Goal: Task Accomplishment & Management: Complete application form

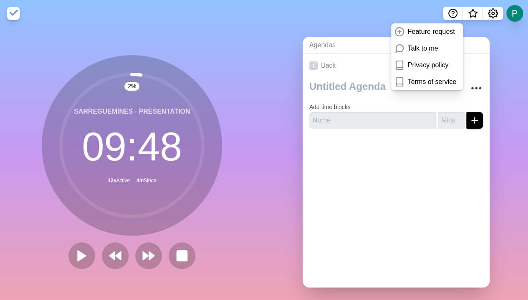
click at [402, 98] on div "Agendas Meetings Back Add time blocks" at bounding box center [396, 165] width 264 height 277
click at [402, 10] on icon "Help" at bounding box center [453, 13] width 10 height 10
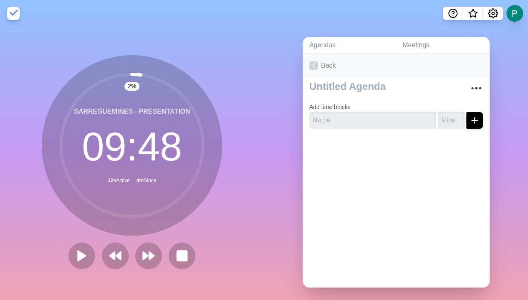
click at [309, 65] on icon at bounding box center [313, 65] width 8 height 8
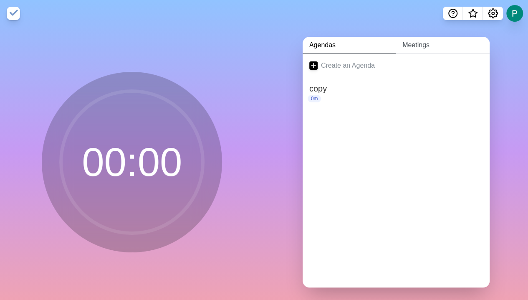
click at [402, 46] on link "Meetings" at bounding box center [442, 45] width 94 height 17
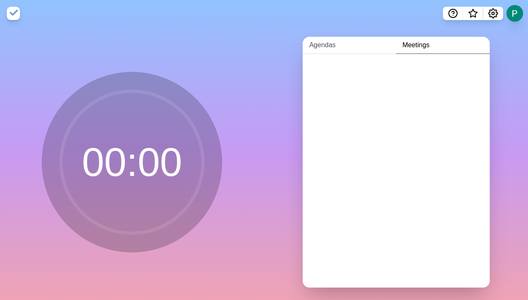
click at [319, 46] on link "Agendas" at bounding box center [348, 45] width 93 height 17
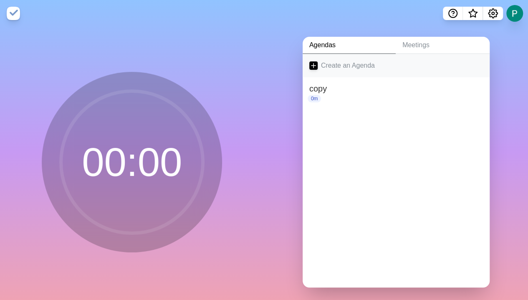
click at [315, 65] on link "Create an Agenda" at bounding box center [395, 65] width 187 height 23
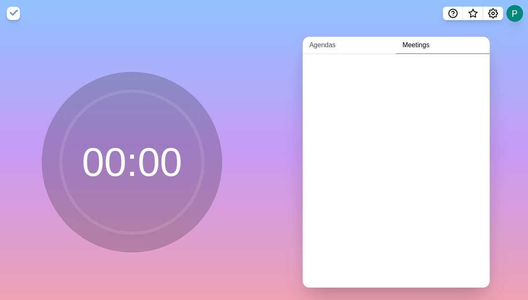
click at [326, 48] on link "Agendas" at bounding box center [348, 45] width 93 height 17
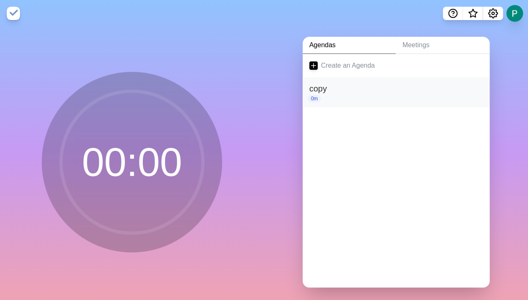
click at [334, 91] on h2 "copy" at bounding box center [396, 88] width 174 height 13
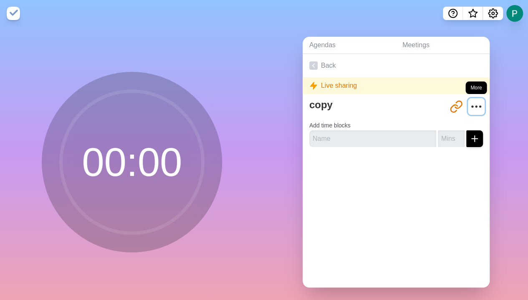
click at [469, 103] on icon "More" at bounding box center [475, 106] width 13 height 13
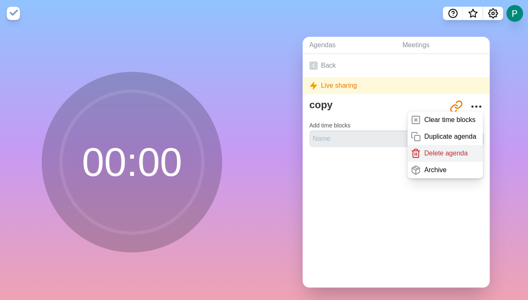
click at [435, 152] on p "Delete agenda" at bounding box center [445, 153] width 43 height 10
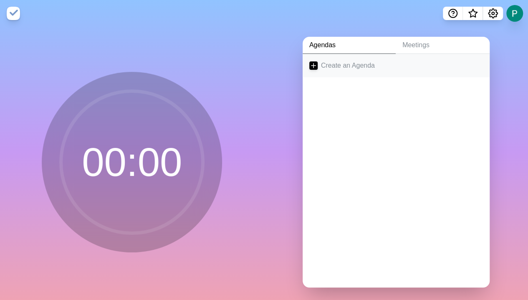
click at [309, 64] on icon at bounding box center [313, 65] width 8 height 8
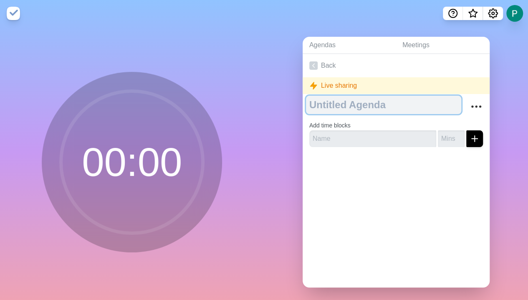
click at [341, 104] on textarea at bounding box center [383, 105] width 155 height 18
type textarea "1st day - mourning"
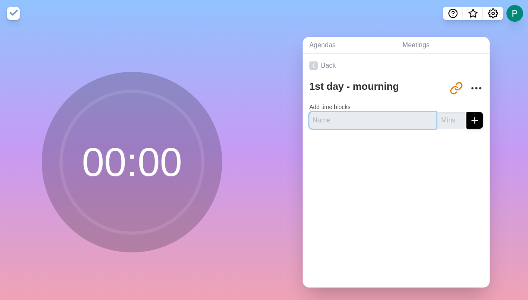
click at [372, 116] on input "text" at bounding box center [372, 120] width 127 height 17
paste input "Arrival + group distribution"
type input "Arrival + group distribution"
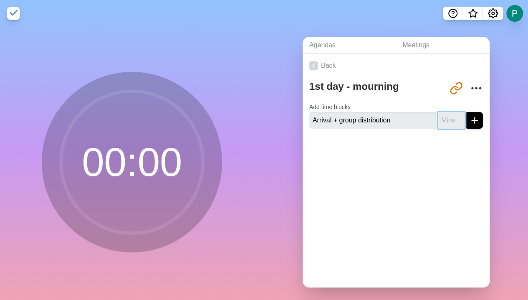
click at [441, 122] on input "number" at bounding box center [451, 120] width 27 height 17
type input "30"
click at [469, 117] on icon "submit" at bounding box center [474, 120] width 10 height 10
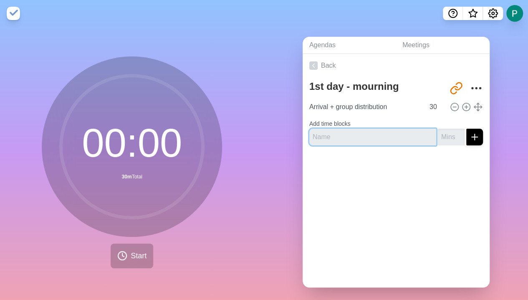
click at [330, 136] on input "text" at bounding box center [372, 136] width 127 height 17
paste input "Welcome"
type input "Welcome"
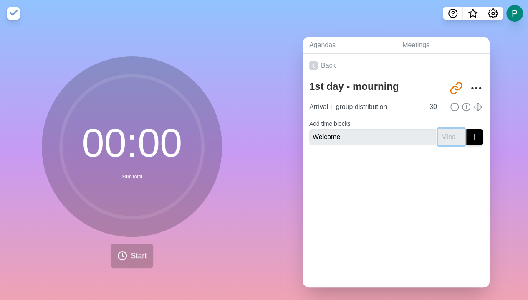
click at [442, 137] on input "number" at bounding box center [451, 136] width 27 height 17
type input "20"
click at [469, 134] on icon "submit" at bounding box center [474, 137] width 10 height 10
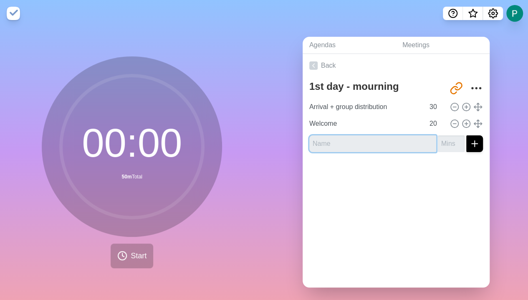
click at [330, 141] on input "text" at bounding box center [372, 143] width 127 height 17
paste input "Portfolio + Process"
type input "Portfolio + Process"
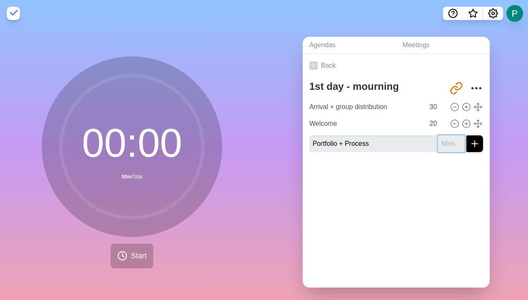
click at [438, 140] on input "number" at bounding box center [451, 143] width 27 height 17
type input "70"
click at [469, 142] on icon "submit" at bounding box center [474, 143] width 10 height 10
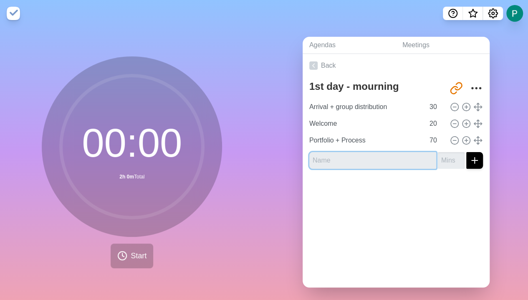
click at [337, 161] on input "text" at bounding box center [372, 160] width 127 height 17
paste input "Break"
type input "Break"
click at [438, 159] on input "number" at bounding box center [451, 160] width 27 height 17
type input "20"
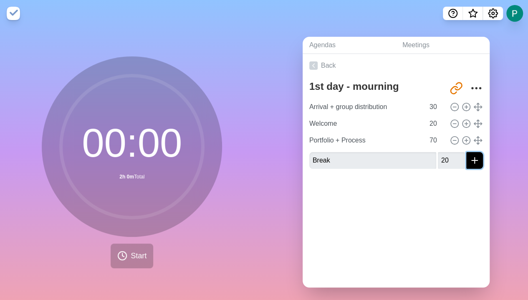
click at [469, 160] on icon "submit" at bounding box center [474, 160] width 10 height 10
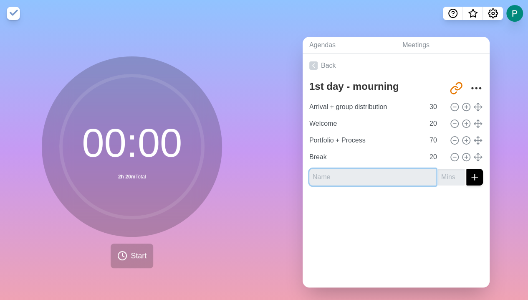
click at [325, 177] on input "text" at bounding box center [372, 177] width 127 height 17
paste input "Portfolio + Process"
type input "Portfolio + Process"
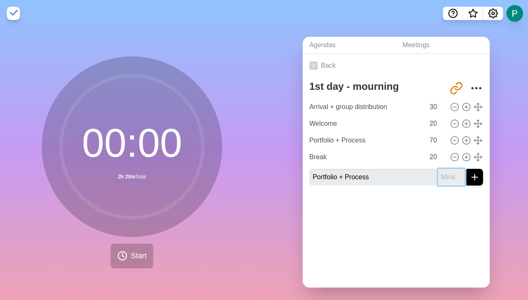
click at [443, 170] on input "number" at bounding box center [451, 177] width 27 height 17
type input "30"
click at [469, 172] on icon "submit" at bounding box center [474, 177] width 10 height 10
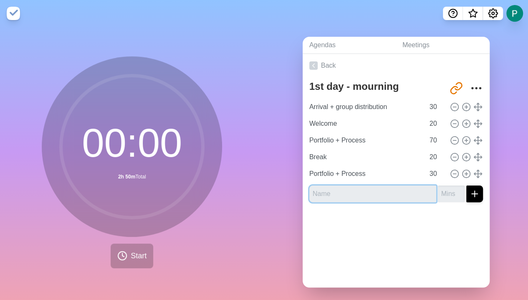
click at [336, 194] on input "text" at bounding box center [372, 193] width 127 height 17
paste input "Technology - presentation"
type input "Technology - presentation"
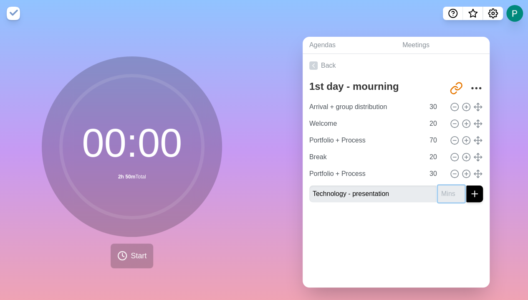
click at [438, 195] on input "number" at bounding box center [451, 193] width 27 height 17
type input "50"
click at [471, 194] on line "submit" at bounding box center [474, 194] width 6 height 0
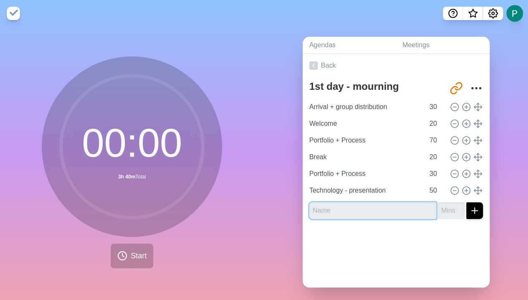
click at [337, 214] on input "text" at bounding box center [372, 210] width 127 height 17
paste input "Supplier QM"
type input "Supplier QM"
click at [438, 210] on input "number" at bounding box center [451, 210] width 27 height 17
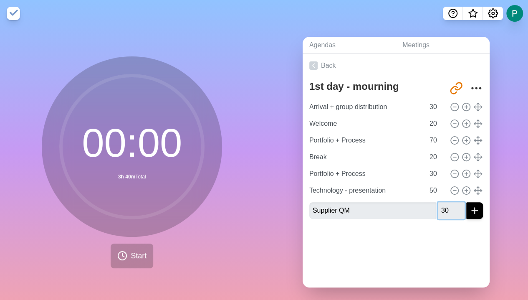
type input "30"
click at [391, 239] on div at bounding box center [395, 241] width 187 height 33
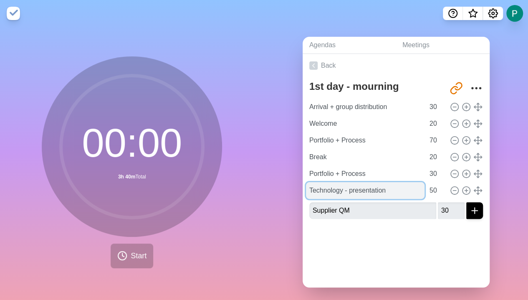
click at [380, 190] on input "Technology - presentation" at bounding box center [365, 190] width 118 height 17
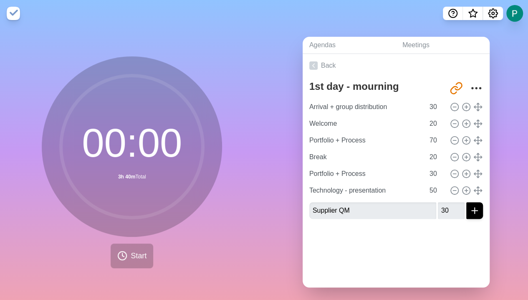
click at [366, 235] on div at bounding box center [395, 241] width 187 height 33
click at [469, 206] on icon "submit" at bounding box center [474, 210] width 10 height 10
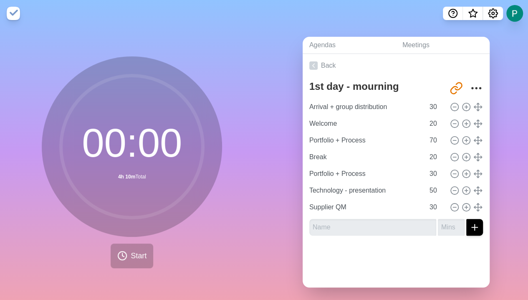
click at [376, 247] on div at bounding box center [395, 258] width 187 height 33
click at [321, 40] on link "Agendas" at bounding box center [348, 45] width 93 height 17
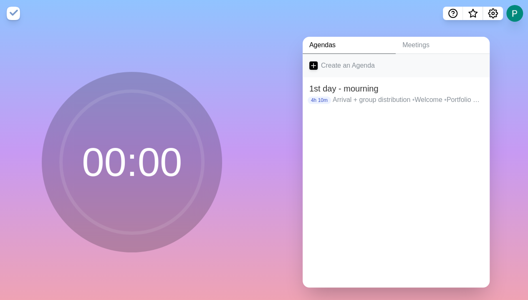
click at [312, 68] on icon at bounding box center [313, 65] width 8 height 8
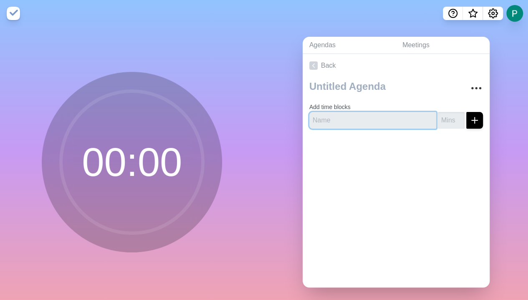
click at [322, 117] on input "text" at bounding box center [372, 120] width 127 height 17
paste input "1st day - afternoon"
type input "1st day - afternoon"
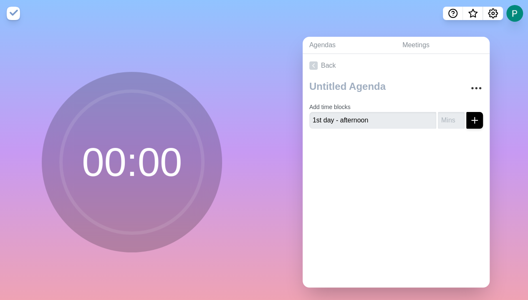
click at [333, 161] on div at bounding box center [395, 151] width 187 height 33
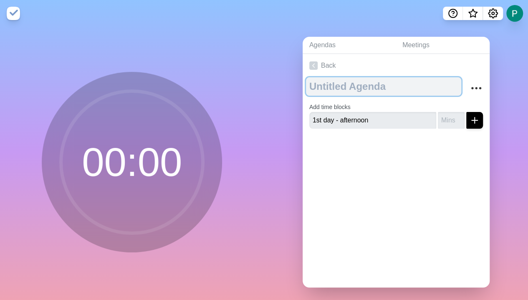
click at [380, 85] on textarea at bounding box center [383, 86] width 155 height 18
drag, startPoint x: 386, startPoint y: 86, endPoint x: 277, endPoint y: 83, distance: 109.3
click at [277, 83] on div "Agendas Meetings Back Add time blocks 1st day - afternoon" at bounding box center [396, 165] width 264 height 277
paste textarea "1st day - afternoon"
type textarea "1st day - afternoon"
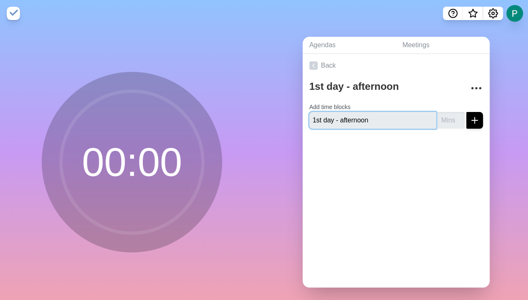
click at [391, 123] on input "1st day - afternoon" at bounding box center [372, 120] width 127 height 17
click at [322, 116] on input "text" at bounding box center [372, 120] width 127 height 17
paste input "Calander + Inno Lab"
type input "Calander + Inno Lab"
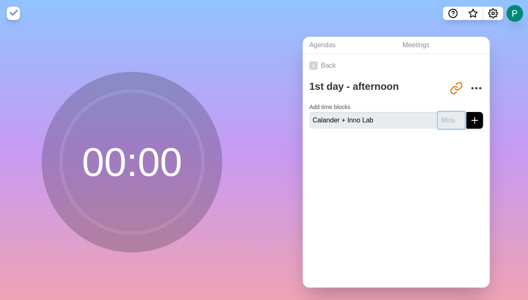
click at [440, 120] on input "number" at bounding box center [451, 120] width 27 height 17
type input "90"
click at [469, 121] on icon "submit" at bounding box center [474, 120] width 10 height 10
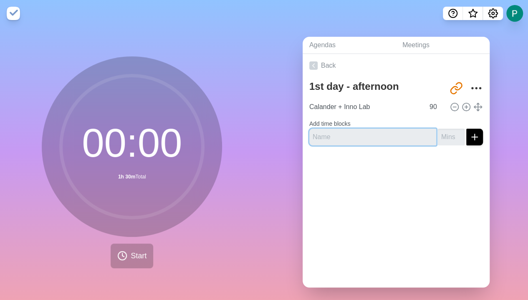
click at [320, 134] on input "text" at bounding box center [372, 136] width 127 height 17
paste input "Mt [PERSON_NAME] - presentation"
type input "Mt [PERSON_NAME] - presentation"
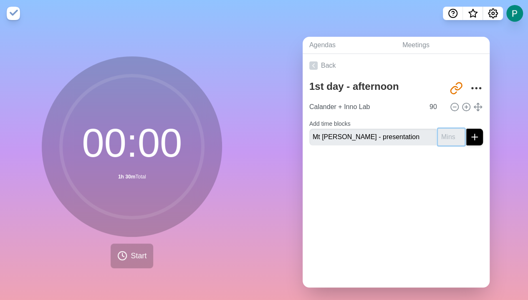
click at [439, 137] on input "number" at bounding box center [451, 136] width 27 height 17
type input "10"
click at [469, 136] on icon "submit" at bounding box center [474, 137] width 10 height 10
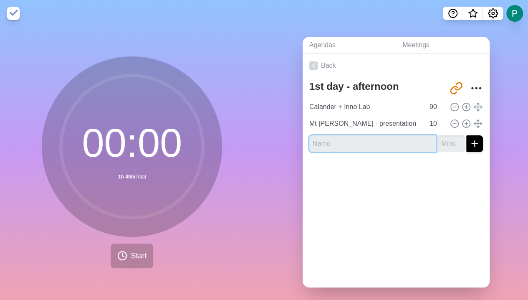
click at [321, 140] on input "text" at bounding box center [372, 143] width 127 height 17
paste input "[GEOGRAPHIC_DATA][PERSON_NAME] - discussion"
type input "[GEOGRAPHIC_DATA][PERSON_NAME] - discussion"
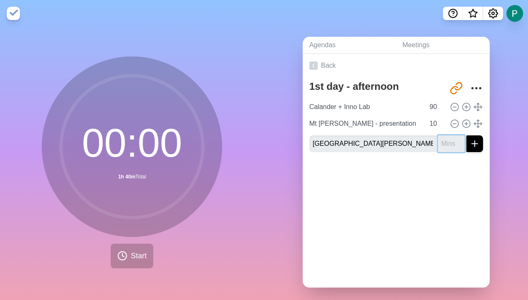
click at [440, 140] on input "number" at bounding box center [451, 143] width 27 height 17
type input "10"
click at [469, 143] on icon "submit" at bounding box center [474, 143] width 10 height 10
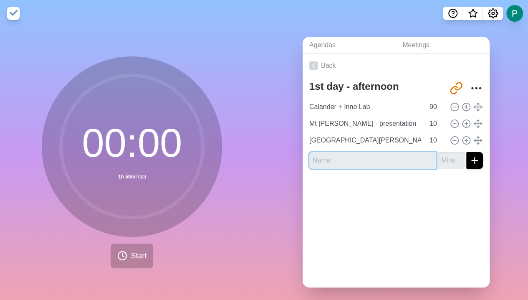
click at [363, 157] on input "text" at bounding box center [372, 160] width 127 height 17
paste input "Lousado - presentation"
type input "Lousado - presentation"
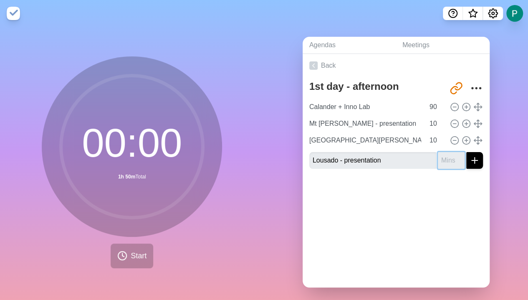
click at [438, 161] on input "number" at bounding box center [451, 160] width 27 height 17
type input "10"
click at [469, 158] on icon "submit" at bounding box center [474, 160] width 10 height 10
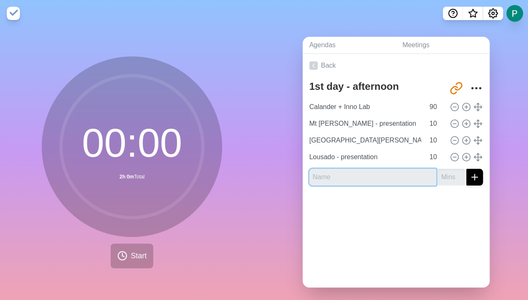
click at [345, 175] on input "text" at bounding box center [372, 177] width 127 height 17
paste input "Lousado - discussion"
type input "Lousado - discussion"
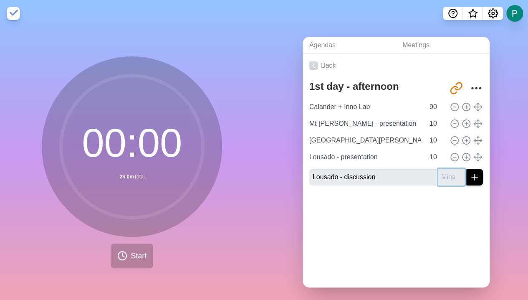
click at [438, 175] on input "number" at bounding box center [451, 177] width 27 height 17
type input "10"
click at [469, 173] on icon "submit" at bounding box center [474, 177] width 10 height 10
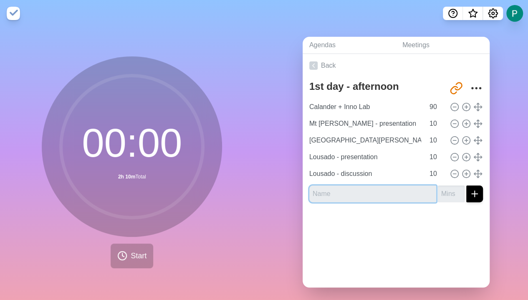
click at [360, 191] on input "text" at bounding box center [372, 193] width 127 height 17
paste input "Extra time"
type input "Extra time"
click at [438, 191] on input "number" at bounding box center [451, 193] width 27 height 17
type input "15"
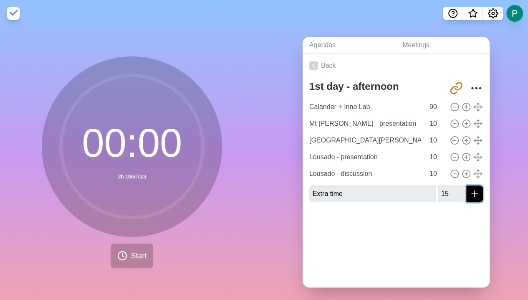
click at [469, 193] on icon "submit" at bounding box center [474, 194] width 10 height 10
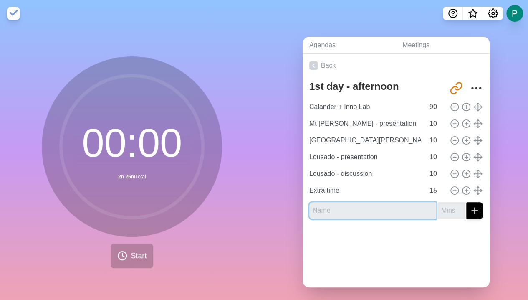
click at [340, 209] on input "text" at bounding box center [372, 210] width 127 height 17
paste input "Break"
type input "Break"
click at [438, 209] on input "number" at bounding box center [451, 210] width 27 height 17
type input "30"
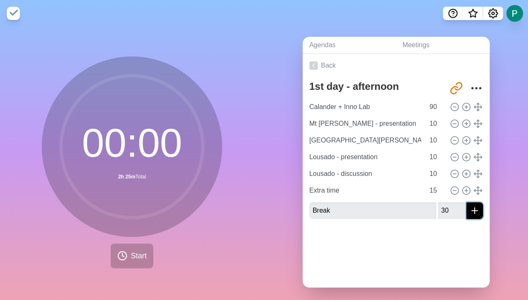
click at [466, 206] on button "submit" at bounding box center [474, 210] width 17 height 17
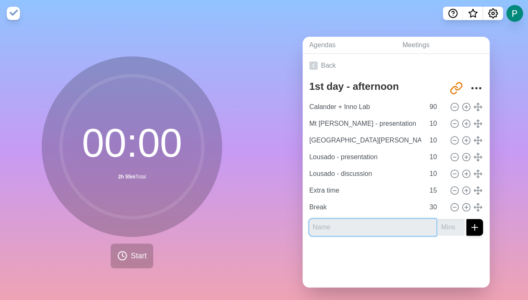
click at [333, 224] on input "text" at bounding box center [372, 227] width 127 height 17
paste input "ITA - presentation"
type input "ITA - presentation"
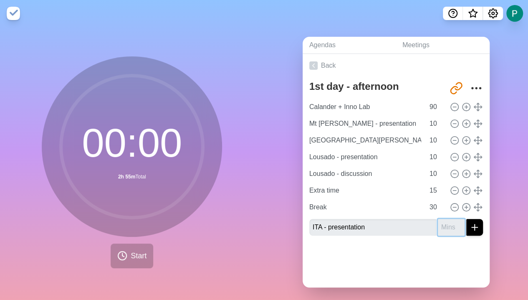
click at [438, 225] on input "number" at bounding box center [451, 227] width 27 height 17
type input "10"
click at [469, 224] on icon "submit" at bounding box center [474, 227] width 10 height 10
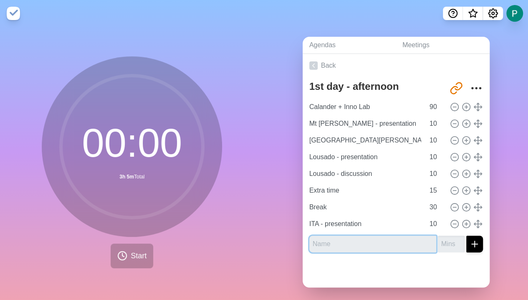
click at [358, 244] on input "text" at bounding box center [372, 243] width 127 height 17
paste input "ITA - discussion"
type input "ITA - discussion"
click at [438, 243] on input "number" at bounding box center [451, 243] width 27 height 17
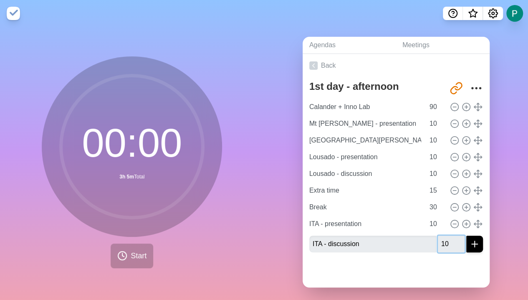
type input "10"
click at [469, 240] on icon "submit" at bounding box center [474, 244] width 10 height 10
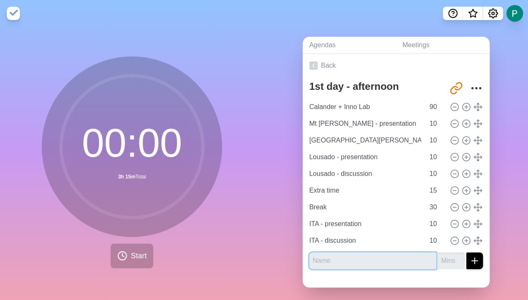
click at [335, 259] on input "text" at bounding box center [372, 260] width 127 height 17
paste input "Korbach - presentation"
type input "Korbach - presentation"
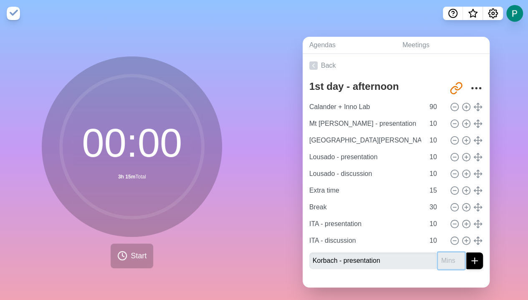
click at [438, 259] on input "number" at bounding box center [451, 260] width 27 height 17
type input "10"
click at [469, 258] on icon "submit" at bounding box center [474, 260] width 10 height 10
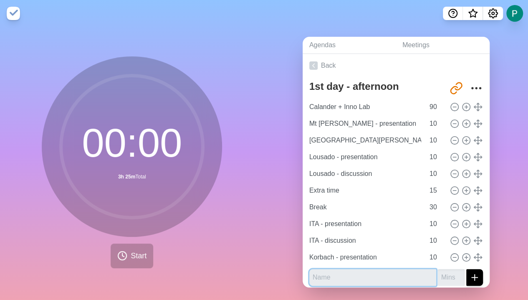
click at [328, 278] on input "text" at bounding box center [372, 277] width 127 height 17
paste input "Korbach - discussion"
type input "Korbach - discussion"
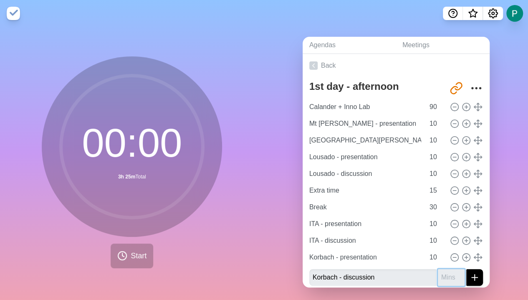
click at [438, 277] on input "number" at bounding box center [451, 277] width 27 height 17
type input "10"
click at [471, 277] on line "submit" at bounding box center [474, 277] width 6 height 0
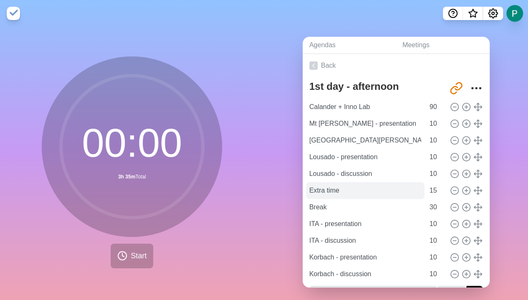
scroll to position [20, 0]
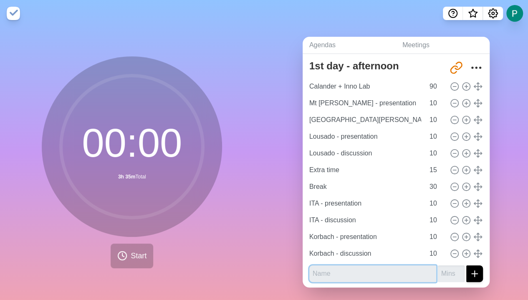
click at [337, 271] on input "text" at bounding box center [372, 273] width 127 height 17
paste input "Otrokovice - presentation"
type input "Otrokovice - presentation"
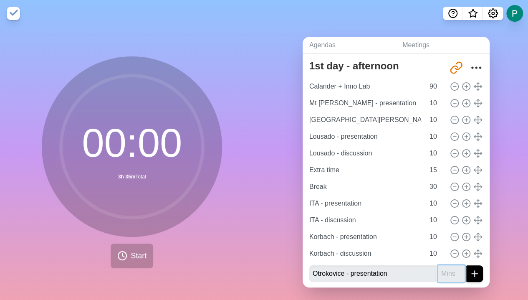
click at [438, 272] on input "number" at bounding box center [451, 273] width 27 height 17
type input "10"
click at [469, 273] on icon "submit" at bounding box center [474, 273] width 10 height 10
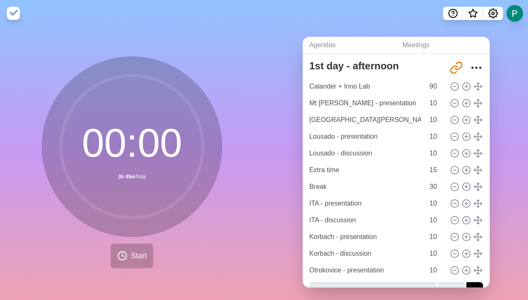
click at [473, 273] on icon at bounding box center [477, 269] width 9 height 9
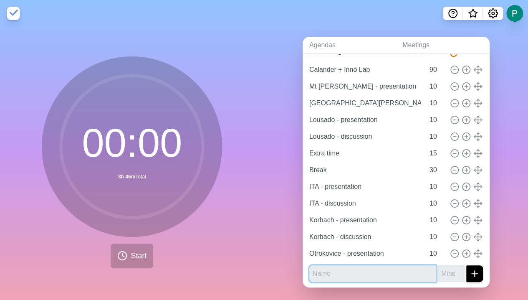
click at [358, 269] on input "text" at bounding box center [372, 273] width 127 height 17
paste input "Otrokovice - discussion"
type input "Otrokovice - discussion"
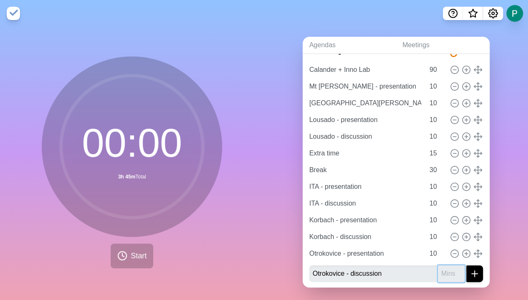
click at [438, 270] on input "number" at bounding box center [451, 273] width 27 height 17
type input "10"
click at [469, 276] on icon "submit" at bounding box center [474, 273] width 10 height 10
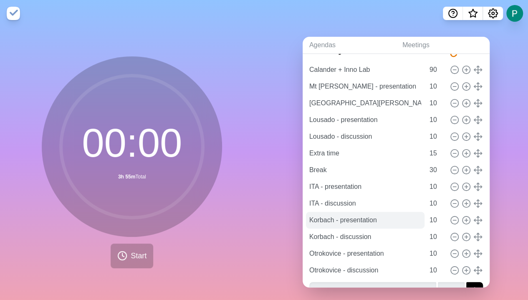
scroll to position [54, 0]
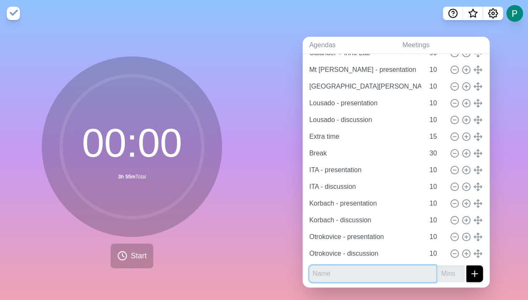
click at [355, 270] on input "text" at bounding box center [372, 273] width 127 height 17
paste input "Extra time"
type input "Extra time"
click at [438, 274] on input "number" at bounding box center [451, 273] width 27 height 17
type input "15"
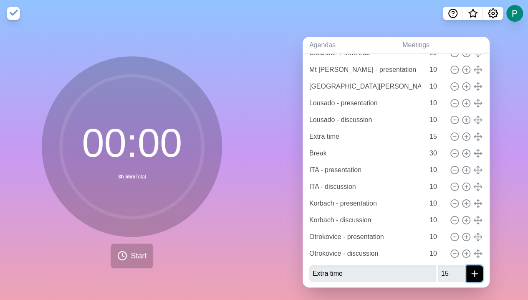
click at [474, 270] on line "submit" at bounding box center [474, 273] width 0 height 6
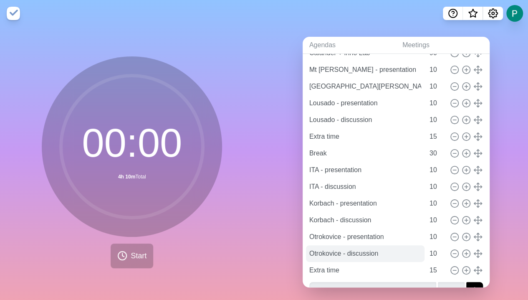
scroll to position [70, 0]
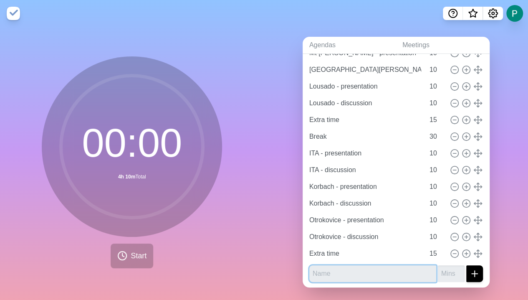
click at [359, 273] on input "text" at bounding box center [372, 273] width 127 height 17
paste input "Central PE-3D scanner"
type input "Central PE-3D scanner"
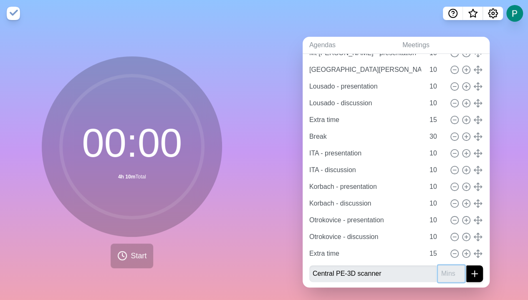
click at [438, 272] on input "number" at bounding box center [451, 273] width 27 height 17
type input "10"
click at [471, 273] on line "submit" at bounding box center [474, 273] width 6 height 0
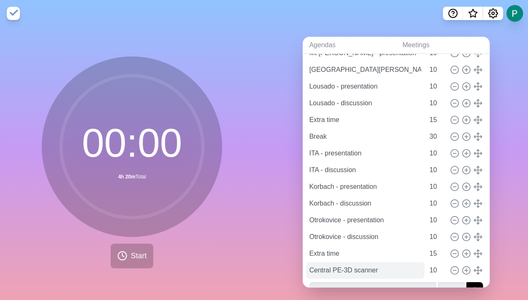
scroll to position [87, 0]
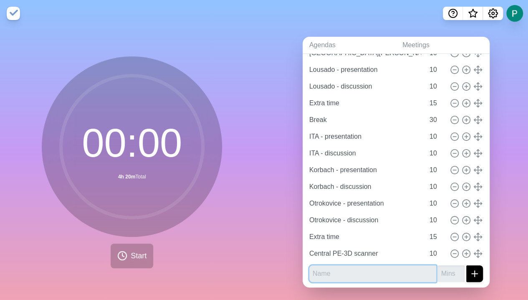
click at [352, 270] on input "text" at bounding box center [372, 273] width 127 height 17
paste input "Closing session"
type input "Closing session"
click at [438, 272] on input "number" at bounding box center [451, 273] width 27 height 17
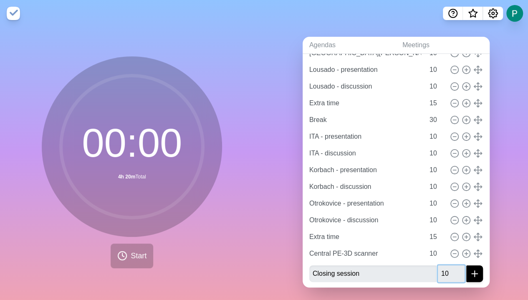
type input "10"
click at [469, 269] on icon "submit" at bounding box center [474, 273] width 10 height 10
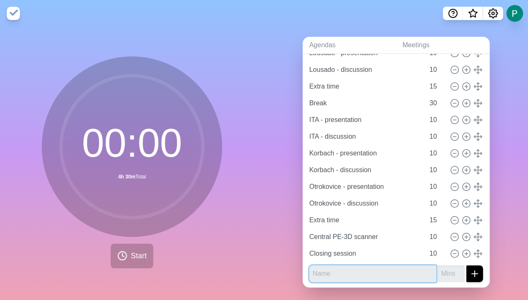
scroll to position [0, 0]
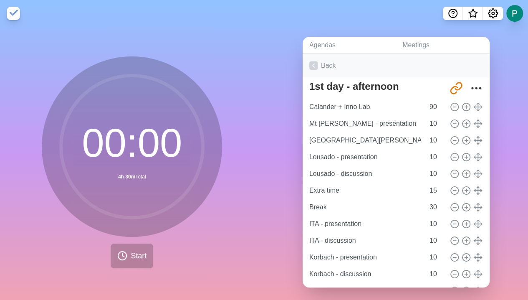
click at [325, 64] on link "Back" at bounding box center [395, 65] width 187 height 23
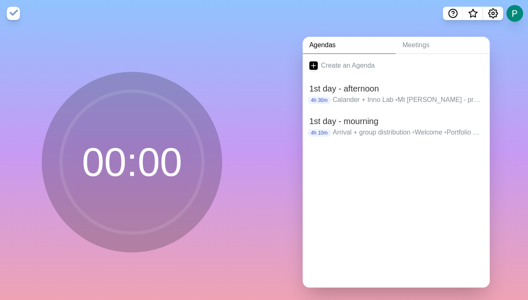
click at [31, 248] on div "00 : 00" at bounding box center [132, 165] width 264 height 277
click at [336, 65] on link "Create an Agenda" at bounding box center [395, 65] width 187 height 23
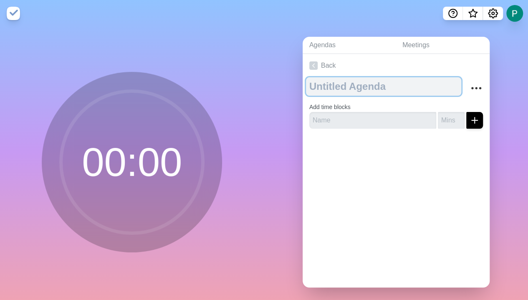
click at [343, 86] on textarea at bounding box center [383, 86] width 155 height 18
paste textarea "2nd day - morning"
click at [368, 84] on textarea "2nd day - morning" at bounding box center [383, 86] width 155 height 18
type textarea "2nd day - mourning"
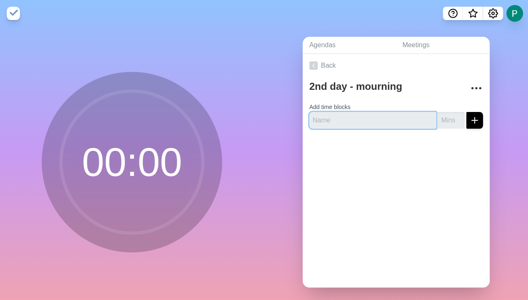
click at [355, 118] on input "text" at bounding box center [372, 120] width 127 height 17
click at [335, 118] on input "text" at bounding box center [372, 120] width 127 height 17
paste input "Central Mat PI"
type input "Central Mat PI"
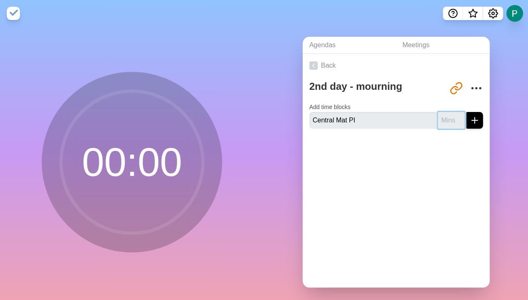
click at [440, 118] on input "number" at bounding box center [451, 120] width 27 height 17
type input "40"
click at [469, 118] on icon "submit" at bounding box center [474, 120] width 10 height 10
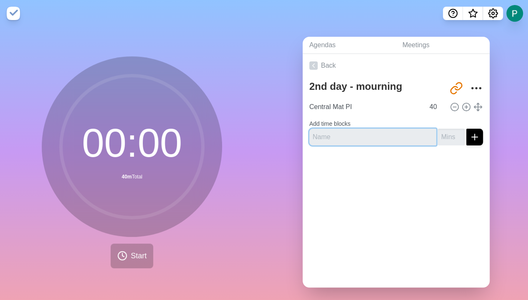
click at [323, 134] on input "text" at bounding box center [372, 136] width 127 height 17
paste input "Timisoara - presentation"
type input "Timisoara - presentation"
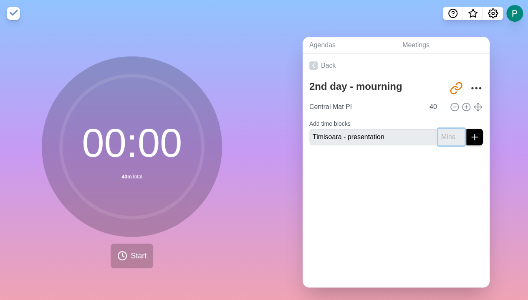
click at [438, 139] on input "number" at bounding box center [451, 136] width 27 height 17
type input "10"
click at [471, 137] on line "submit" at bounding box center [474, 137] width 6 height 0
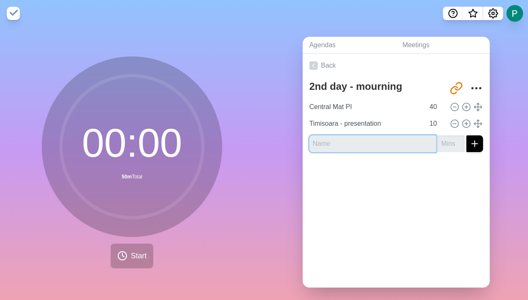
click at [318, 146] on input "text" at bounding box center [372, 143] width 127 height 17
paste input "Timisoara - discussion"
type input "Timisoara - discussion"
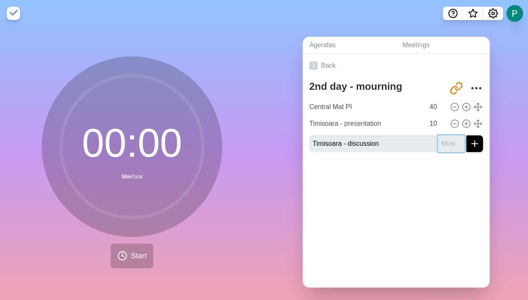
click at [438, 138] on input "number" at bounding box center [451, 143] width 27 height 17
type input "10"
click at [469, 143] on icon "submit" at bounding box center [474, 143] width 10 height 10
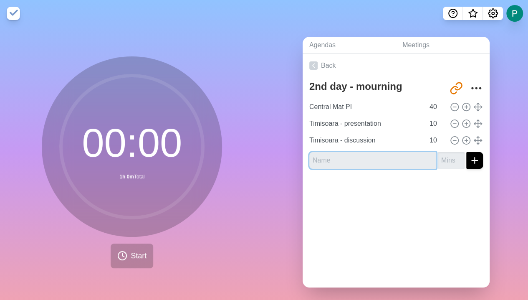
click at [321, 158] on input "text" at bounding box center [372, 160] width 127 height 17
paste input "Hefei - presentation"
type input "Hefei - presentation"
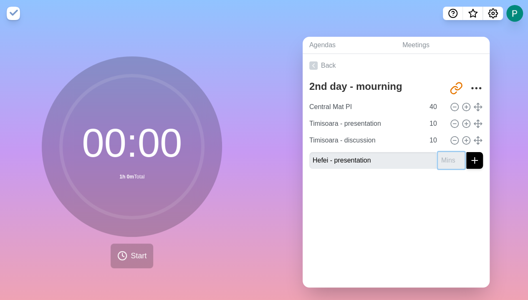
click at [438, 158] on input "number" at bounding box center [451, 160] width 27 height 17
type input "10"
click at [469, 156] on icon "submit" at bounding box center [474, 160] width 10 height 10
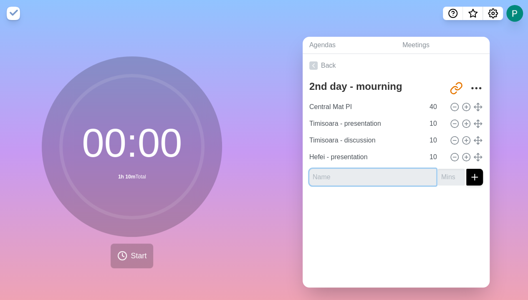
click at [336, 180] on input "text" at bounding box center [372, 177] width 127 height 17
paste input "Hefei - discussion"
type input "Hefei - discussion"
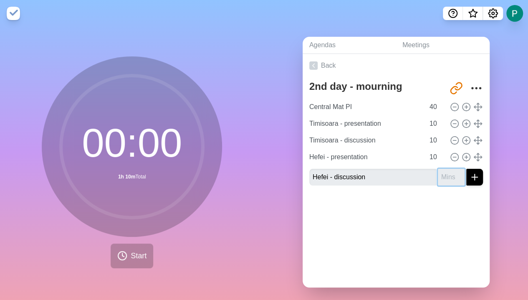
click at [438, 176] on input "number" at bounding box center [451, 177] width 27 height 17
type input "10"
click at [471, 177] on line "submit" at bounding box center [474, 177] width 6 height 0
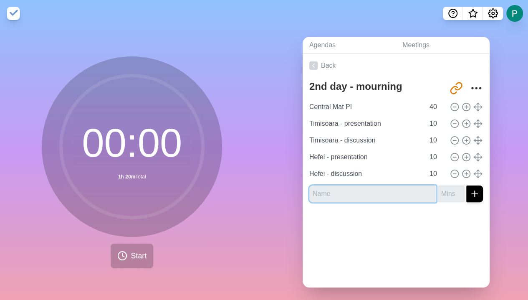
click at [381, 192] on input "text" at bounding box center [372, 193] width 127 height 17
paste input "Extra time"
type input "Extra time"
click at [438, 191] on input "number" at bounding box center [451, 193] width 27 height 17
type input "15"
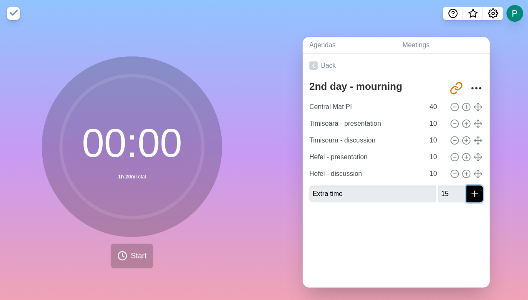
click at [470, 191] on button "submit" at bounding box center [474, 193] width 17 height 17
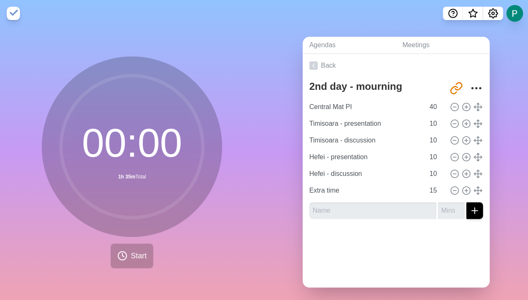
click at [355, 229] on div at bounding box center [395, 241] width 187 height 33
drag, startPoint x: 355, startPoint y: 210, endPoint x: 354, endPoint y: 202, distance: 8.0
click at [354, 202] on input "text" at bounding box center [372, 210] width 127 height 17
paste input "Break"
type input "Break"
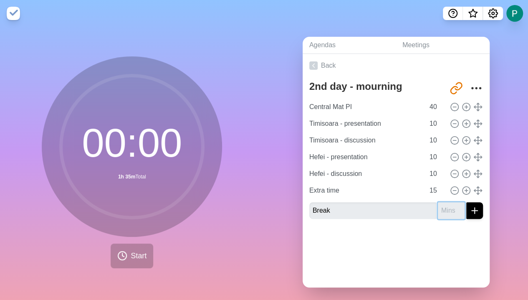
click at [438, 206] on input "number" at bounding box center [451, 210] width 27 height 17
type input "30"
click at [474, 207] on line "submit" at bounding box center [474, 210] width 0 height 6
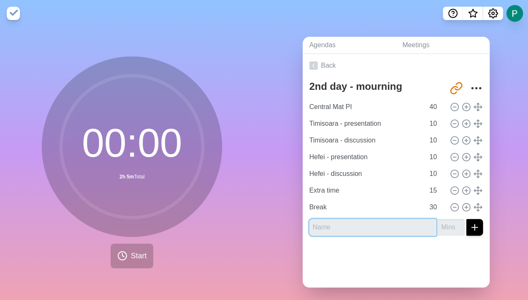
click at [324, 222] on input "text" at bounding box center [372, 227] width 127 height 17
paste input "Camaçari - presentation"
type input "Camaçari - presentation"
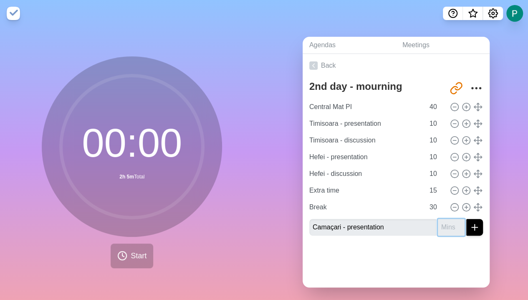
click at [438, 227] on input "number" at bounding box center [451, 227] width 27 height 17
type input "10"
click at [469, 225] on icon "submit" at bounding box center [474, 227] width 10 height 10
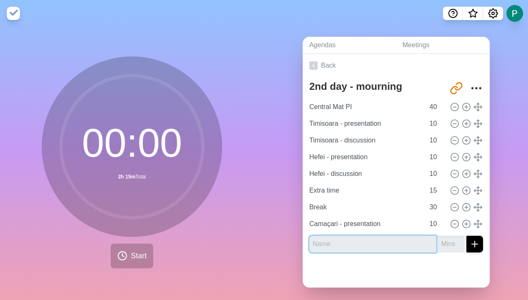
click at [343, 242] on input "text" at bounding box center [372, 243] width 127 height 17
paste input "Camaçari - discussion"
type input "Camaçari - discussion"
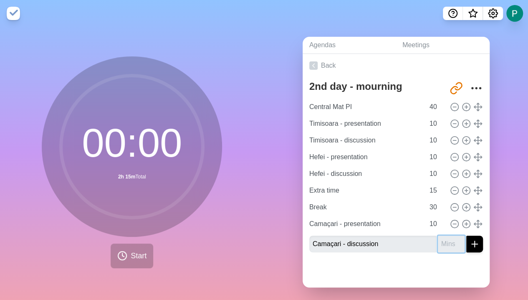
click at [438, 243] on input "number" at bounding box center [451, 243] width 27 height 17
type input "10"
click at [469, 239] on icon "submit" at bounding box center [474, 244] width 10 height 10
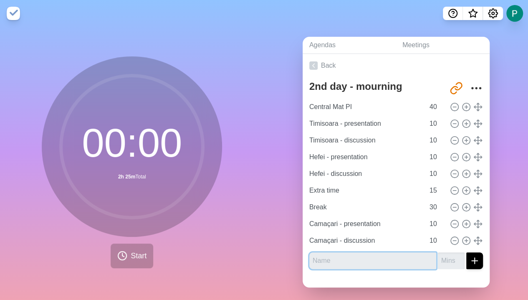
click at [348, 255] on input "text" at bounding box center [372, 260] width 127 height 17
paste input "Puchov - presentation"
type input "Puchov - presentation"
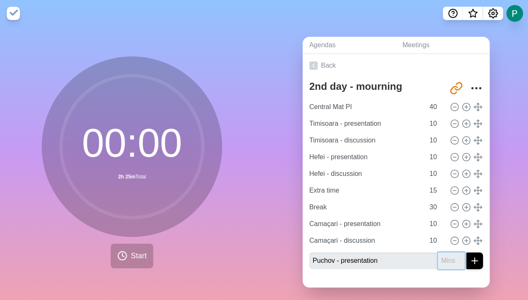
click at [438, 262] on input "number" at bounding box center [451, 260] width 27 height 17
type input "10"
click at [471, 260] on line "submit" at bounding box center [474, 260] width 6 height 0
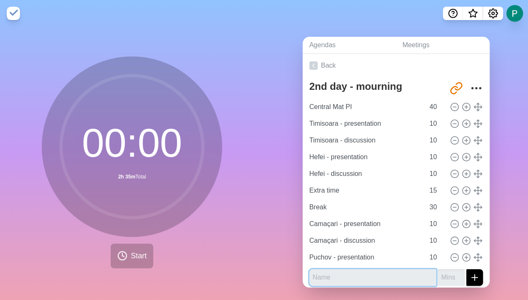
drag, startPoint x: 322, startPoint y: 276, endPoint x: 320, endPoint y: 269, distance: 7.8
click at [320, 269] on input "text" at bounding box center [372, 277] width 127 height 17
paste input "Puchov - discussion"
type input "Puchov - discussion"
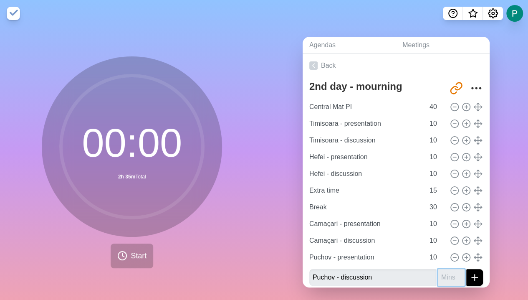
click at [438, 274] on input "number" at bounding box center [451, 277] width 27 height 17
type input "10"
click at [469, 278] on icon "submit" at bounding box center [474, 277] width 10 height 10
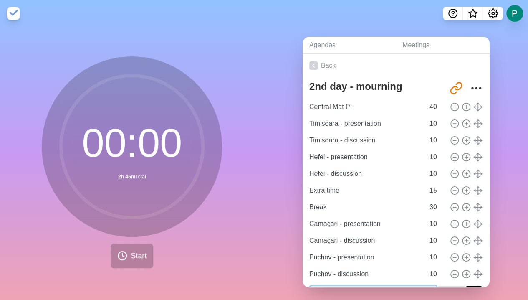
scroll to position [20, 0]
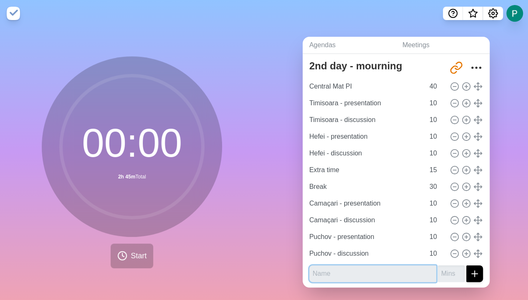
click at [318, 271] on input "text" at bounding box center [372, 273] width 127 height 17
paste input "Clinton - presentation"
type input "Clinton - presentation"
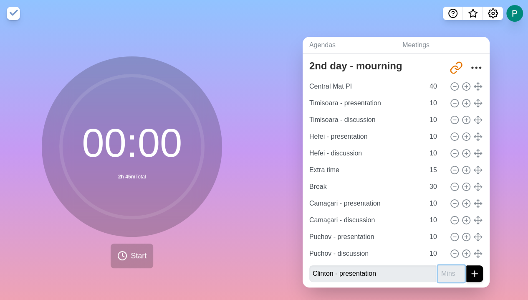
click at [440, 276] on input "number" at bounding box center [451, 273] width 27 height 17
type input "10"
click at [469, 269] on icon "submit" at bounding box center [474, 273] width 10 height 10
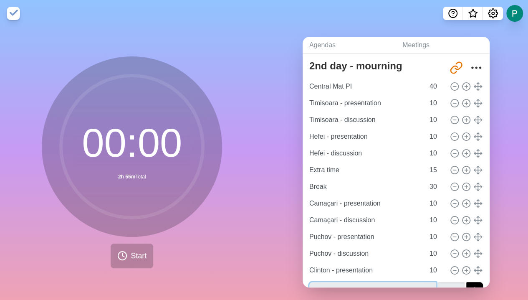
scroll to position [37, 0]
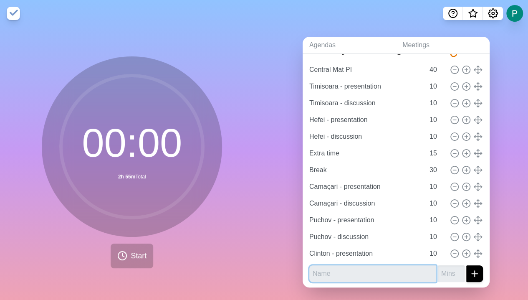
click at [368, 271] on input "text" at bounding box center [372, 273] width 127 height 17
paste input "Clinton - discussion"
type input "Clinton - discussion"
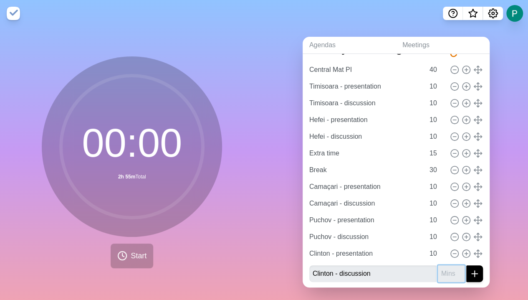
click at [438, 269] on input "number" at bounding box center [451, 273] width 27 height 17
type input "10"
click at [471, 273] on line "submit" at bounding box center [474, 273] width 6 height 0
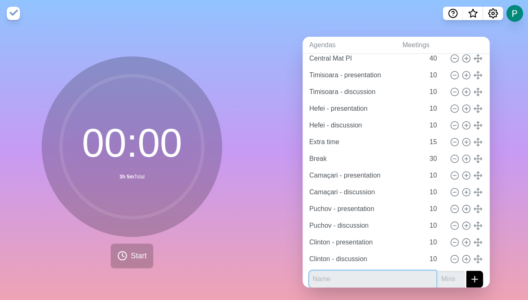
scroll to position [54, 0]
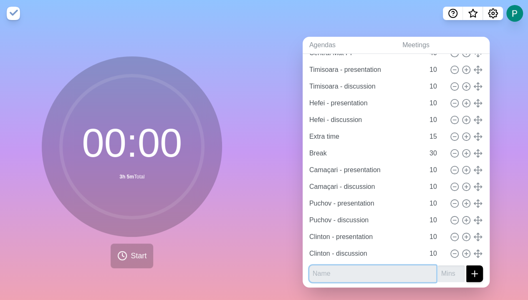
click at [335, 267] on input "text" at bounding box center [372, 273] width 127 height 17
paste input "Sumter - presentation"
type input "Sumter - presentation"
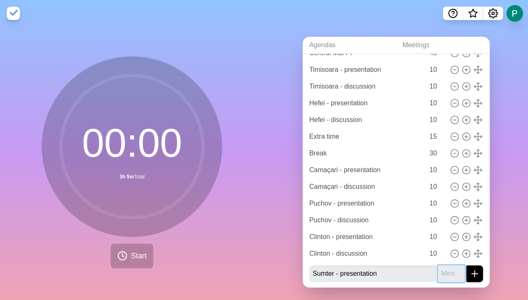
click at [440, 271] on input "number" at bounding box center [451, 273] width 27 height 17
type input "10"
click at [469, 268] on icon "submit" at bounding box center [474, 273] width 10 height 10
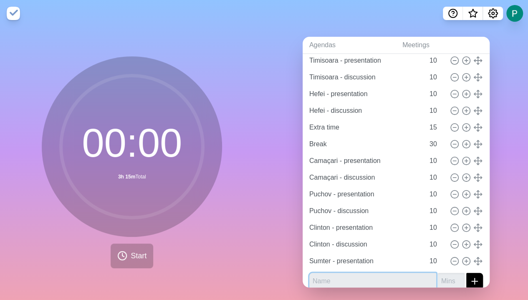
scroll to position [70, 0]
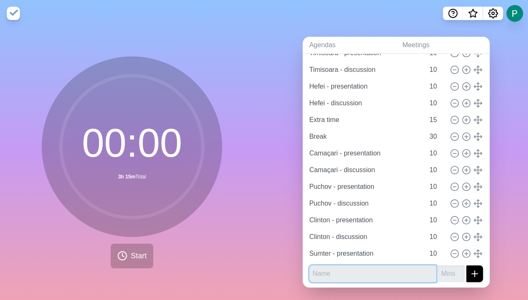
drag, startPoint x: 343, startPoint y: 275, endPoint x: 342, endPoint y: 267, distance: 8.8
click at [342, 267] on input "text" at bounding box center [372, 273] width 127 height 17
paste input "Sumter - discussion"
type input "Sumter - discussion"
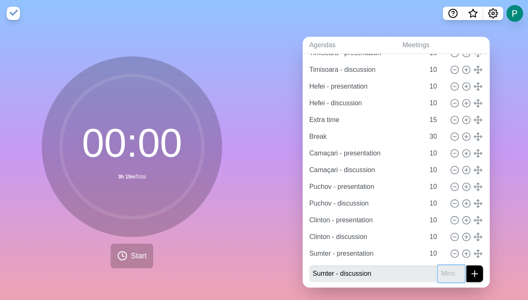
drag, startPoint x: 435, startPoint y: 274, endPoint x: 434, endPoint y: 264, distance: 10.9
click at [438, 265] on input "number" at bounding box center [451, 273] width 27 height 17
type input "10"
click at [469, 268] on icon "submit" at bounding box center [474, 273] width 10 height 10
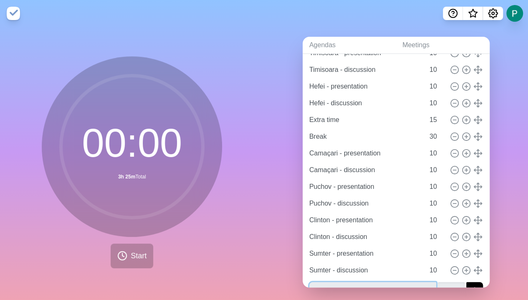
scroll to position [87, 0]
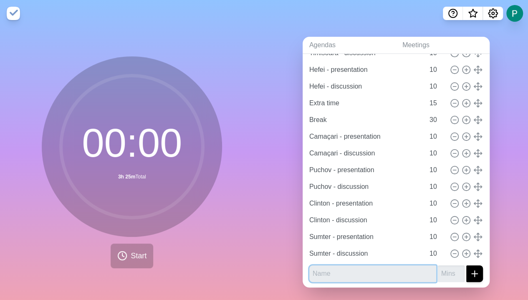
click at [345, 268] on input "text" at bounding box center [372, 273] width 127 height 17
paste input "SLP - presentation"
type input "SLP - presentation"
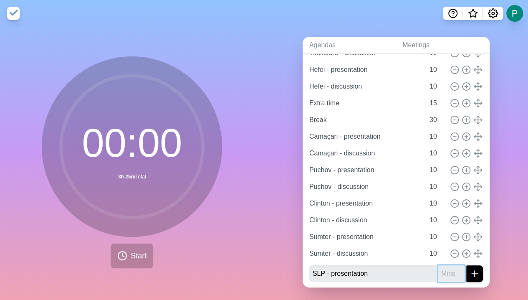
click at [438, 277] on input "number" at bounding box center [451, 273] width 27 height 17
type input "10"
click at [469, 276] on icon "submit" at bounding box center [474, 273] width 10 height 10
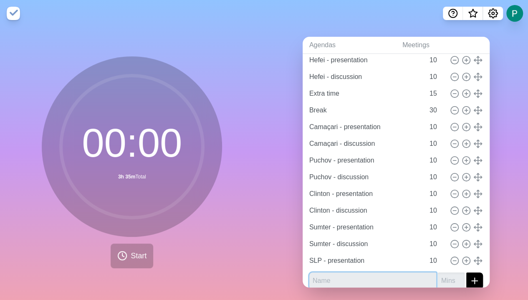
scroll to position [104, 0]
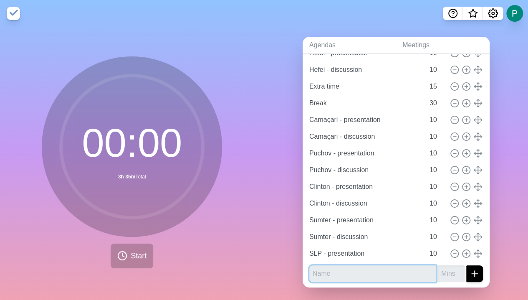
click at [357, 270] on input "text" at bounding box center [372, 273] width 127 height 17
paste input "SLP - discussion"
type input "SLP - discussion"
click at [441, 274] on input "number" at bounding box center [451, 273] width 27 height 17
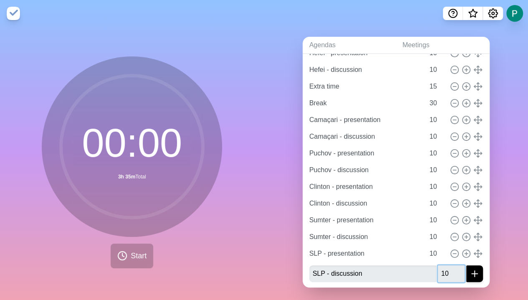
type input "10"
click at [469, 274] on icon "submit" at bounding box center [474, 273] width 10 height 10
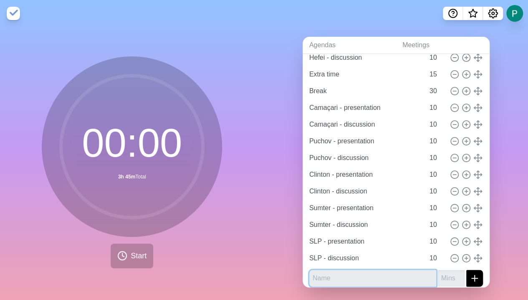
scroll to position [121, 0]
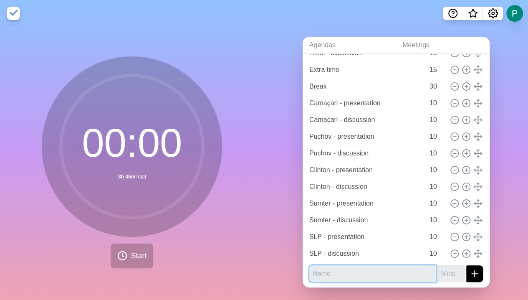
click at [367, 267] on input "text" at bounding box center [372, 273] width 127 height 17
paste input "Extra time"
type input "Extra time"
click at [438, 269] on input "number" at bounding box center [451, 273] width 27 height 17
type input "15"
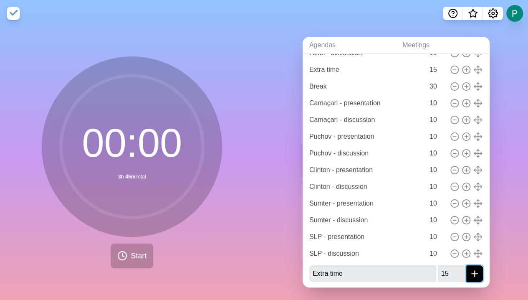
click at [469, 270] on icon "submit" at bounding box center [474, 273] width 10 height 10
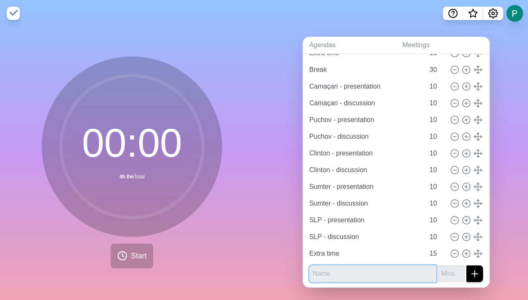
scroll to position [0, 0]
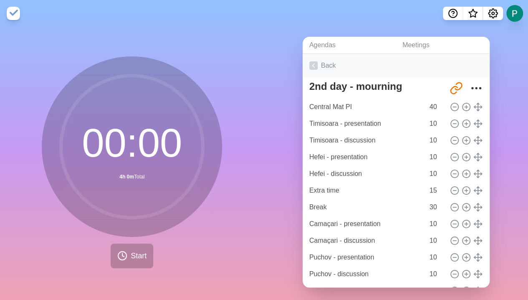
click at [323, 64] on link "Back" at bounding box center [395, 65] width 187 height 23
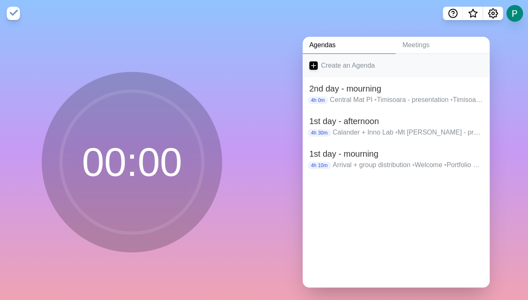
click at [330, 68] on link "Create an Agenda" at bounding box center [395, 65] width 187 height 23
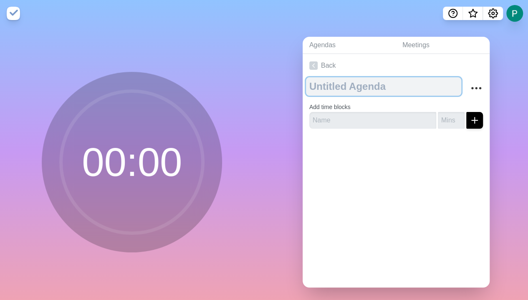
click at [330, 88] on textarea at bounding box center [383, 86] width 155 height 18
paste textarea "2nd day - afternoon"
type textarea "2nd day - afternoon"
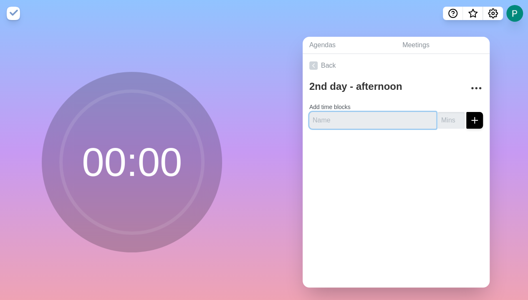
click at [332, 123] on input "text" at bounding box center [372, 120] width 127 height 17
click at [315, 118] on input "text" at bounding box center [372, 120] width 127 height 17
paste input "RF Lab visit"
type input "RF Lab visit"
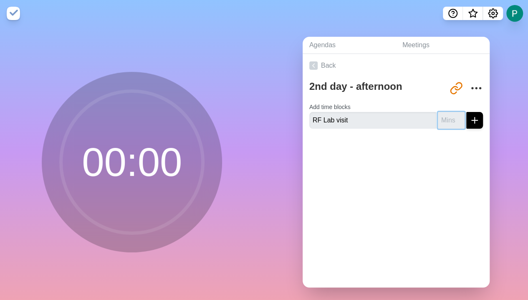
click at [438, 121] on input "number" at bounding box center [451, 120] width 27 height 17
type input "60"
click at [471, 120] on line "submit" at bounding box center [474, 120] width 6 height 0
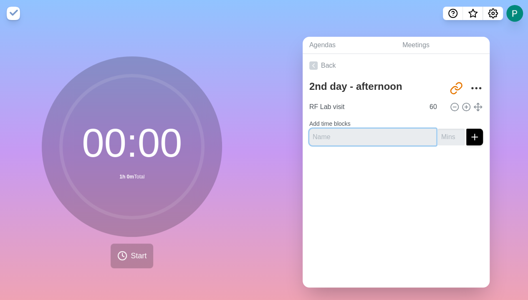
click at [317, 135] on input "text" at bounding box center [372, 136] width 127 height 17
paste input "Sarreguemines - presentation"
type input "Sarreguemines - presentation"
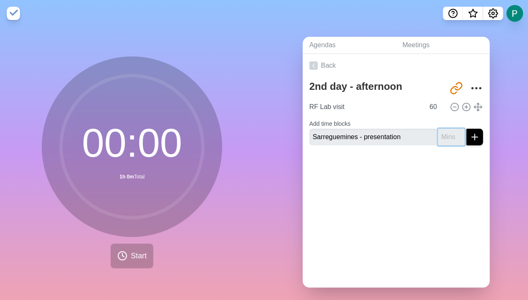
click at [438, 139] on input "number" at bounding box center [451, 136] width 27 height 17
type input "10"
click at [469, 136] on icon "submit" at bounding box center [474, 137] width 10 height 10
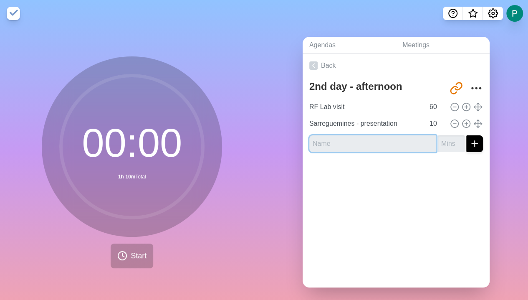
click at [355, 147] on input "text" at bounding box center [372, 143] width 127 height 17
paste input "Sarreguemines - discussion"
type input "Sarreguemines - discussion"
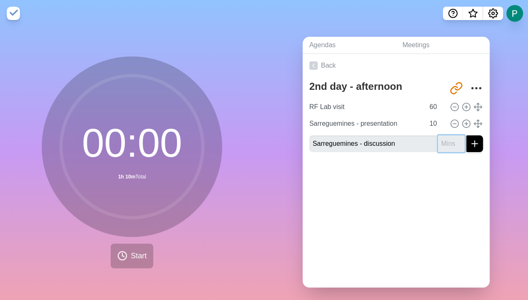
click at [438, 144] on input "number" at bounding box center [451, 143] width 27 height 17
type input "10"
click at [469, 146] on icon "submit" at bounding box center [474, 143] width 10 height 10
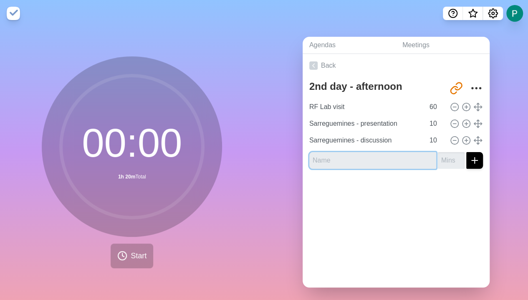
click at [340, 160] on input "text" at bounding box center [372, 160] width 127 height 17
paste input "Rayong - presentation"
type input "Rayong - presentation"
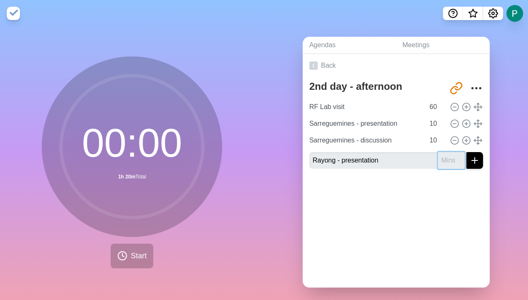
click at [440, 161] on input "number" at bounding box center [451, 160] width 27 height 17
type input "10"
click at [469, 161] on icon "submit" at bounding box center [474, 160] width 10 height 10
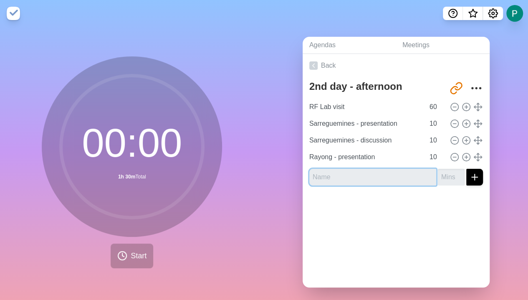
click at [352, 171] on input "text" at bounding box center [372, 177] width 127 height 17
paste input "Rayong - discussion"
type input "Rayong - discussion"
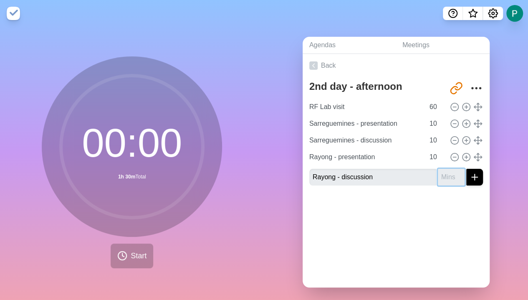
click at [438, 176] on input "number" at bounding box center [451, 177] width 27 height 17
type input "10"
click at [471, 177] on line "submit" at bounding box center [474, 177] width 6 height 0
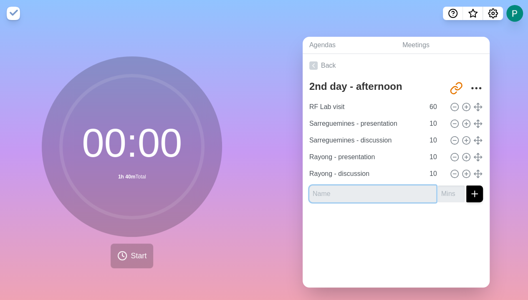
click at [390, 189] on input "text" at bounding box center [372, 193] width 127 height 17
paste input "Break"
type input "Break"
click at [438, 192] on input "number" at bounding box center [451, 193] width 27 height 17
type input "30"
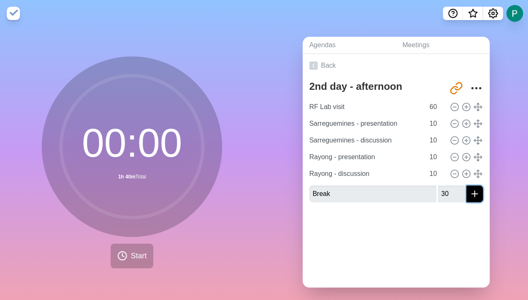
click at [469, 192] on icon "submit" at bounding box center [474, 194] width 10 height 10
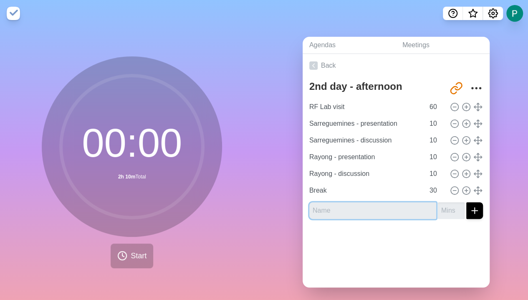
click at [355, 214] on input "text" at bounding box center [372, 210] width 127 height 17
paste input "Interactive sessions"
type input "Interactive sessions"
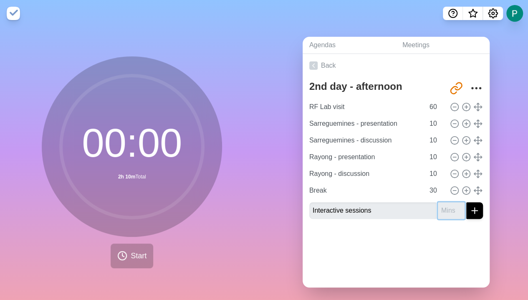
click at [438, 209] on input "number" at bounding box center [451, 210] width 27 height 17
type input "120"
click at [469, 211] on icon "submit" at bounding box center [474, 210] width 10 height 10
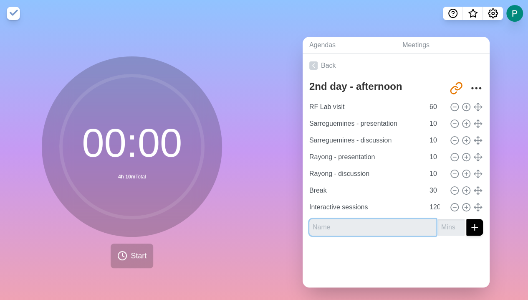
click at [358, 228] on input "text" at bounding box center [372, 227] width 127 height 17
paste input "Closing and feedback session"
type input "Closing and feedback session"
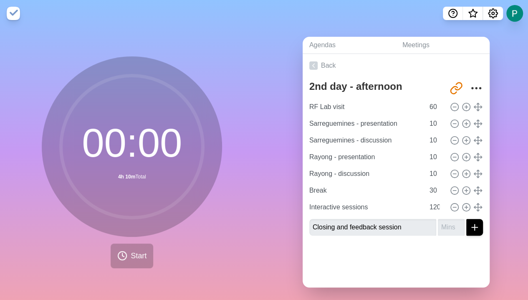
click at [427, 226] on div "Closing and feedback session" at bounding box center [396, 227] width 174 height 17
click at [438, 227] on input "number" at bounding box center [451, 227] width 27 height 17
type input "15"
click at [469, 226] on icon "submit" at bounding box center [474, 227] width 10 height 10
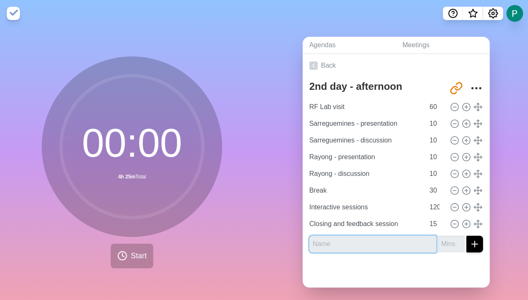
click at [326, 244] on input "text" at bounding box center [372, 243] width 127 height 17
paste input "Group photo"
click at [439, 240] on input "number" at bounding box center [451, 243] width 27 height 17
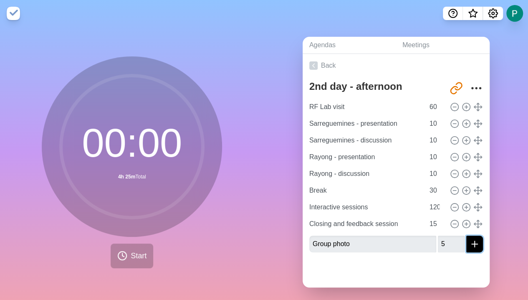
click at [469, 244] on icon "submit" at bounding box center [474, 244] width 10 height 10
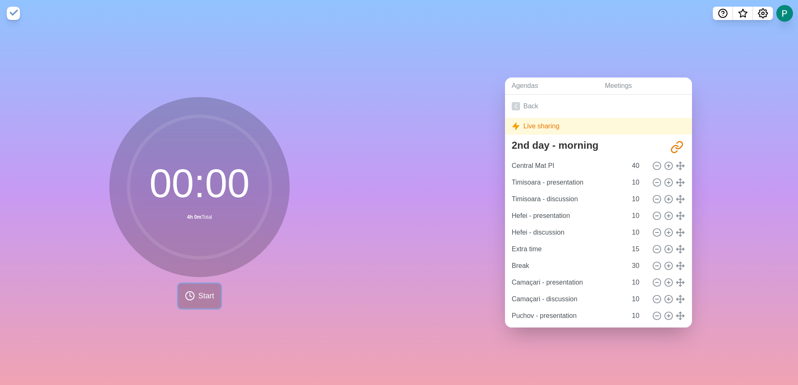
click at [199, 291] on span "Start" at bounding box center [206, 296] width 16 height 11
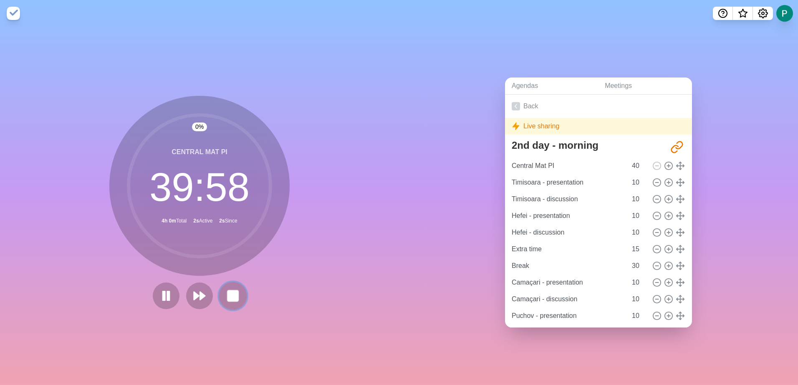
click at [226, 295] on icon at bounding box center [233, 296] width 14 height 14
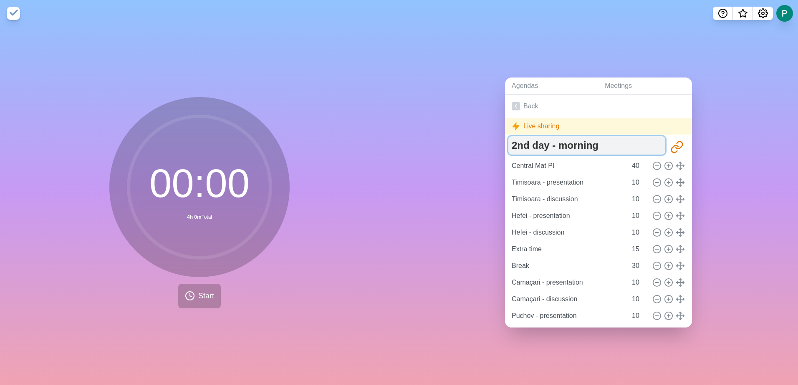
drag, startPoint x: 597, startPoint y: 143, endPoint x: 507, endPoint y: 147, distance: 89.7
click at [508, 147] on textarea "2nd day - morning" at bounding box center [586, 145] width 157 height 18
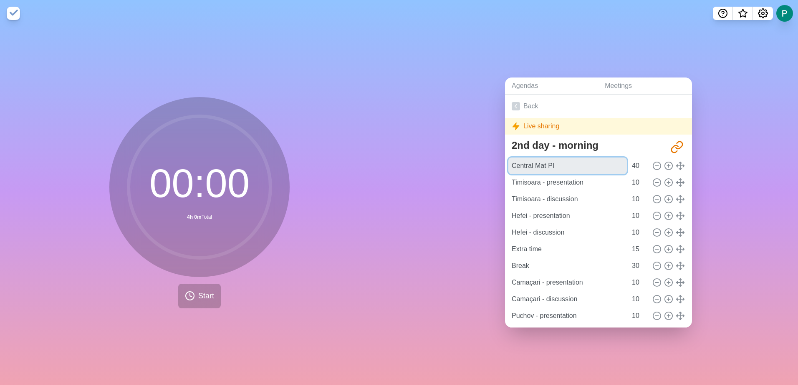
drag, startPoint x: 559, startPoint y: 163, endPoint x: 484, endPoint y: 171, distance: 75.9
click at [484, 171] on div "Agendas Meetings Back Live sharing 2nd day - morning http://www.timeblocks.co/-…" at bounding box center [598, 206] width 399 height 359
drag, startPoint x: 589, startPoint y: 182, endPoint x: 490, endPoint y: 194, distance: 99.2
click at [490, 194] on div "Agendas Meetings Back Live sharing 2nd day - morning http://www.timeblocks.co/-…" at bounding box center [598, 206] width 399 height 359
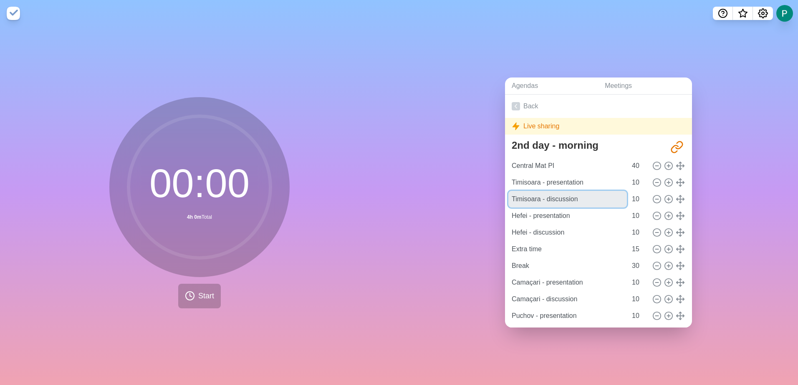
drag, startPoint x: 575, startPoint y: 197, endPoint x: 496, endPoint y: 196, distance: 78.8
click at [496, 196] on div "Agendas Meetings Back Live sharing 2nd day - morning http://www.timeblocks.co/-…" at bounding box center [598, 206] width 399 height 359
drag, startPoint x: 569, startPoint y: 217, endPoint x: 501, endPoint y: 216, distance: 68.4
click at [501, 216] on div "Agendas Meetings Back Live sharing 2nd day - morning http://www.timeblocks.co/-…" at bounding box center [598, 206] width 399 height 359
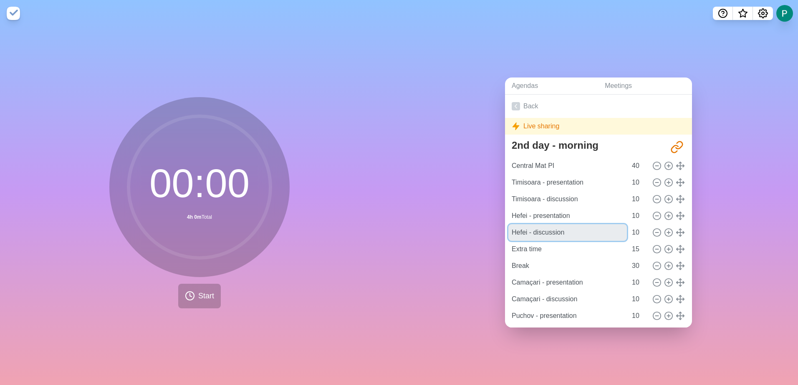
drag, startPoint x: 565, startPoint y: 233, endPoint x: 474, endPoint y: 237, distance: 91.5
click at [474, 237] on div "Agendas Meetings Back Live sharing 2nd day - morning http://www.timeblocks.co/-…" at bounding box center [598, 206] width 399 height 359
drag, startPoint x: 544, startPoint y: 249, endPoint x: 456, endPoint y: 258, distance: 87.6
click at [456, 258] on div "Agendas Meetings Back Live sharing 2nd day - morning http://www.timeblocks.co/-…" at bounding box center [598, 206] width 399 height 359
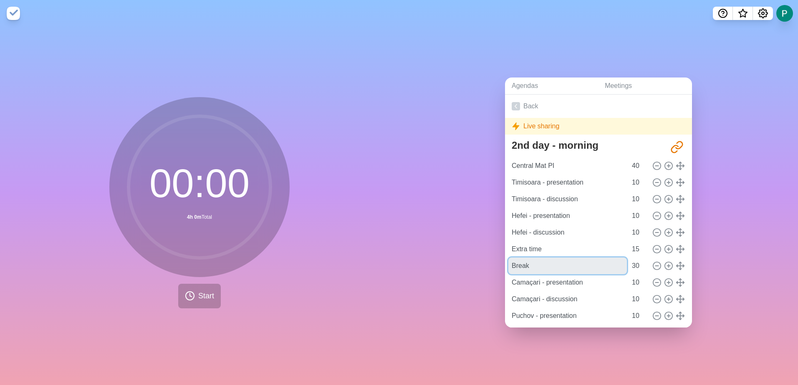
drag, startPoint x: 540, startPoint y: 254, endPoint x: 472, endPoint y: 260, distance: 68.2
click at [472, 260] on div "Agendas Meetings Back Live sharing 2nd day - morning http://www.timeblocks.co/-…" at bounding box center [598, 206] width 399 height 359
drag, startPoint x: 586, startPoint y: 279, endPoint x: 476, endPoint y: 290, distance: 109.8
click at [476, 290] on div "Agendas Meetings Back Live sharing 2nd day - morning http://www.timeblocks.co/-…" at bounding box center [598, 206] width 399 height 359
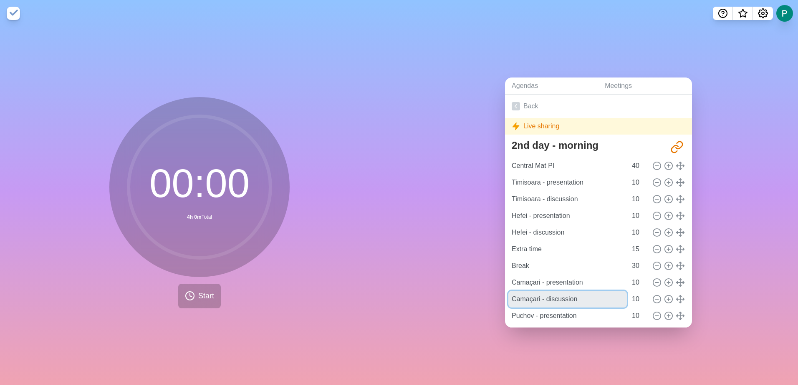
drag, startPoint x: 580, startPoint y: 296, endPoint x: 481, endPoint y: 302, distance: 99.1
click at [481, 302] on div "Agendas Meetings Back Live sharing 2nd day - morning http://www.timeblocks.co/-…" at bounding box center [598, 206] width 399 height 359
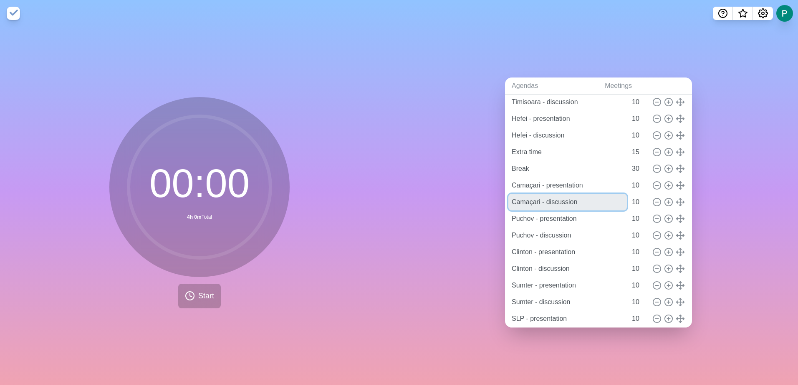
scroll to position [125, 0]
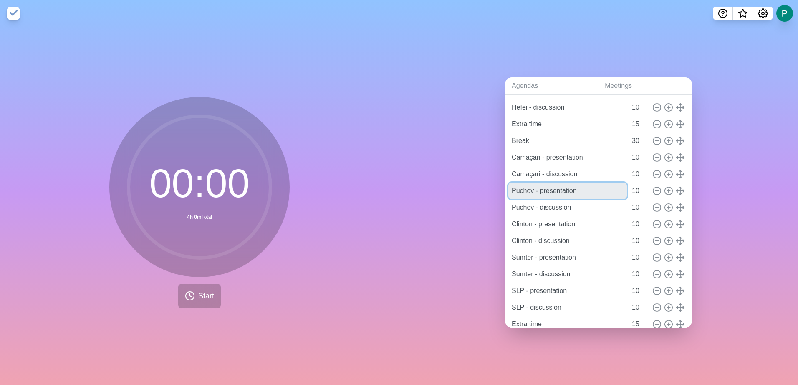
drag, startPoint x: 580, startPoint y: 187, endPoint x: 474, endPoint y: 185, distance: 106.0
click at [474, 185] on div "Agendas Meetings Back Live sharing 2nd day - morning http://www.timeblocks.co/-…" at bounding box center [598, 206] width 399 height 359
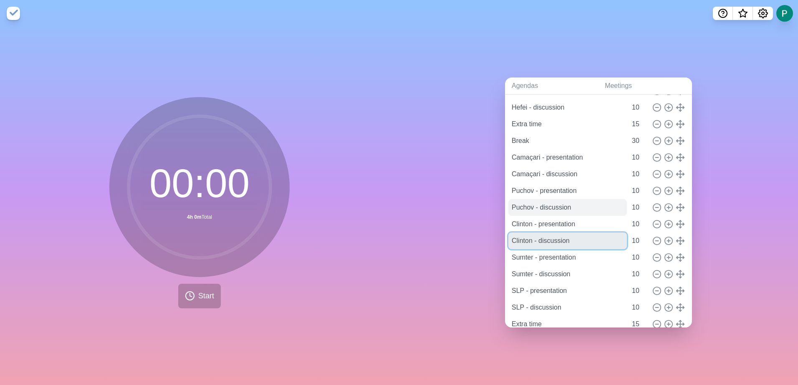
drag, startPoint x: 581, startPoint y: 235, endPoint x: 571, endPoint y: 201, distance: 35.2
click at [571, 201] on div "Central Mat PI 40 Timisoara - presentation 10 Timisoara - discussion 10 Hefei -…" at bounding box center [598, 183] width 174 height 300
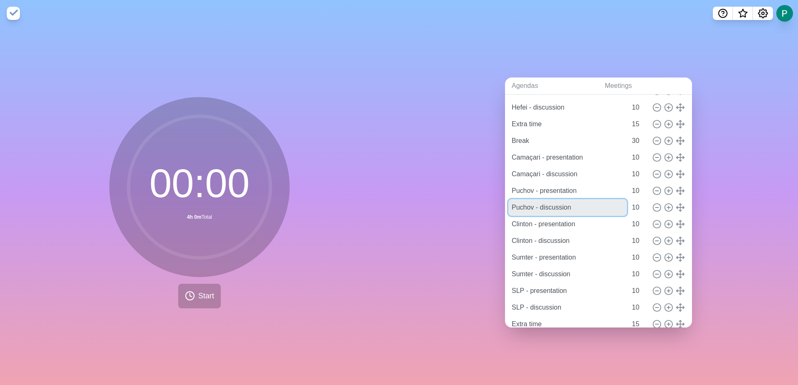
drag, startPoint x: 569, startPoint y: 202, endPoint x: 504, endPoint y: 206, distance: 64.8
click at [505, 206] on div "2nd day - morning http://www.timeblocks.co/-OWGAbAnfFteKyAAbaXq Central Mat PI …" at bounding box center [598, 185] width 187 height 348
drag, startPoint x: 582, startPoint y: 219, endPoint x: 498, endPoint y: 231, distance: 84.3
click at [498, 231] on div "Agendas Meetings Back Live sharing 2nd day - morning http://www.timeblocks.co/-…" at bounding box center [598, 206] width 399 height 359
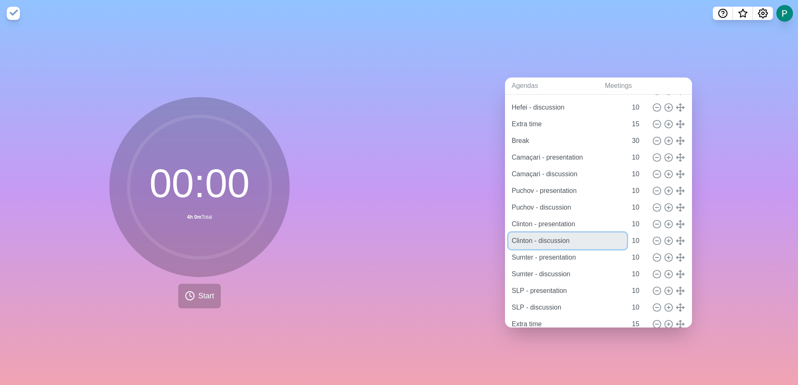
drag, startPoint x: 566, startPoint y: 230, endPoint x: 476, endPoint y: 235, distance: 89.8
click at [476, 235] on div "Agendas Meetings Back Live sharing 2nd day - morning http://www.timeblocks.co/-…" at bounding box center [598, 206] width 399 height 359
drag, startPoint x: 574, startPoint y: 254, endPoint x: 458, endPoint y: 265, distance: 117.4
click at [458, 265] on div "Agendas Meetings Back Live sharing 2nd day - morning http://www.timeblocks.co/-…" at bounding box center [598, 206] width 399 height 359
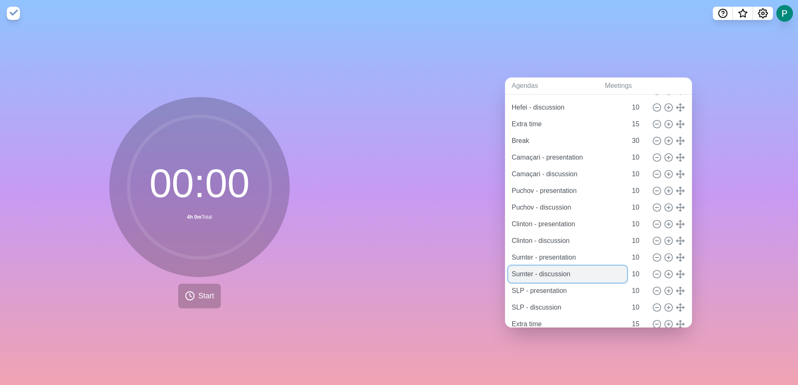
click at [556, 276] on input "Sumter - discussion" at bounding box center [567, 274] width 118 height 17
drag, startPoint x: 571, startPoint y: 272, endPoint x: 448, endPoint y: 271, distance: 123.1
click at [448, 271] on div "Agendas Meetings Back Live sharing 2nd day - morning http://www.timeblocks.co/-…" at bounding box center [598, 206] width 399 height 359
drag, startPoint x: 593, startPoint y: 292, endPoint x: 476, endPoint y: 287, distance: 116.9
click at [476, 287] on div "Agendas Meetings Back Live sharing 2nd day - morning http://www.timeblocks.co/-…" at bounding box center [598, 206] width 399 height 359
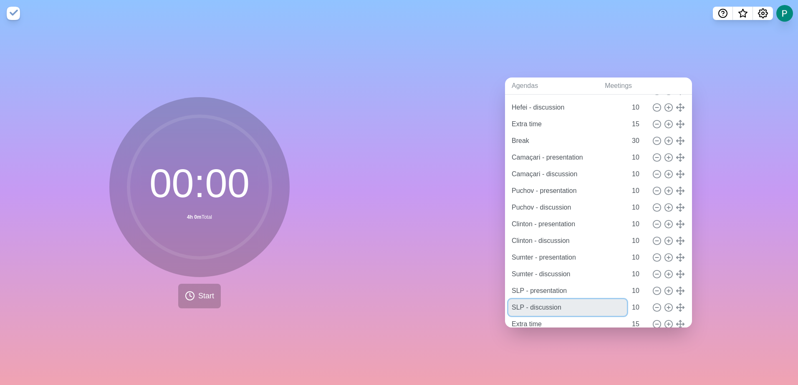
drag, startPoint x: 570, startPoint y: 303, endPoint x: 402, endPoint y: 318, distance: 168.4
click at [402, 318] on div "Agendas Meetings Back Live sharing 2nd day - morning http://www.timeblocks.co/-…" at bounding box center [598, 206] width 399 height 359
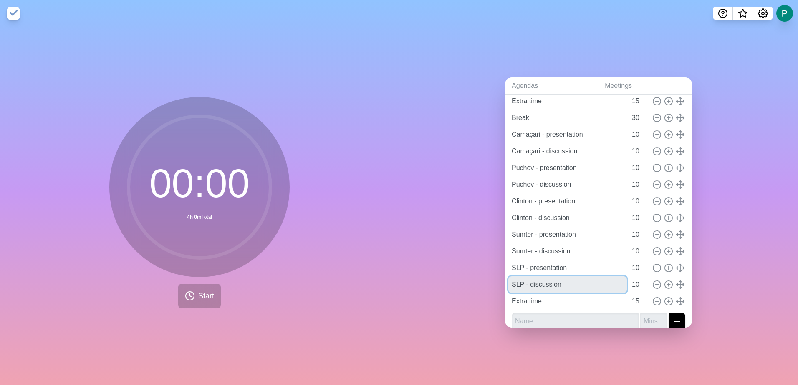
scroll to position [163, 0]
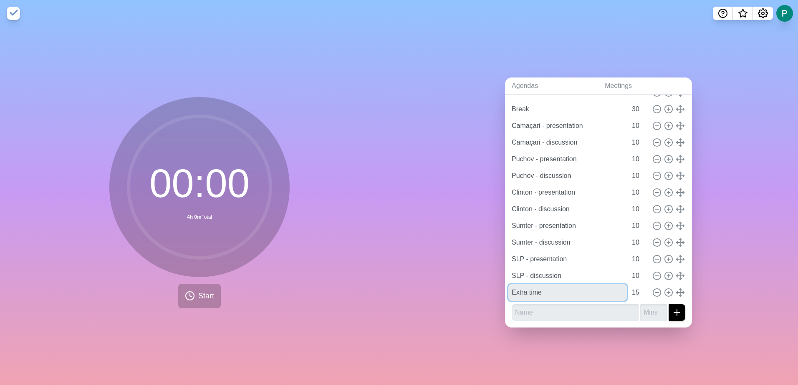
drag, startPoint x: 552, startPoint y: 285, endPoint x: 434, endPoint y: 289, distance: 118.1
click at [434, 289] on div "Agendas Meetings Back Live sharing 2nd day - morning http://www.timeblocks.co/-…" at bounding box center [598, 206] width 399 height 359
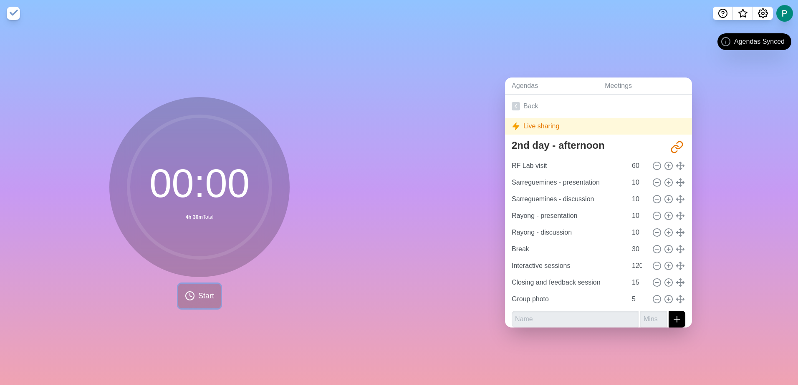
click at [198, 295] on span "Start" at bounding box center [206, 296] width 16 height 11
click at [199, 294] on span "Start" at bounding box center [206, 296] width 16 height 11
click at [524, 113] on link "Back" at bounding box center [598, 106] width 187 height 23
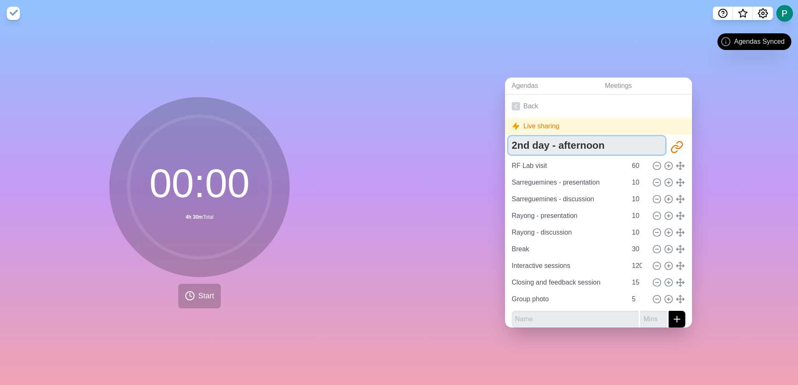
drag, startPoint x: 608, startPoint y: 146, endPoint x: 418, endPoint y: 175, distance: 192.3
click at [418, 175] on div "Agendas Meetings Back Live sharing 2nd day - afternoon http://www.timeblocks.co…" at bounding box center [598, 206] width 399 height 359
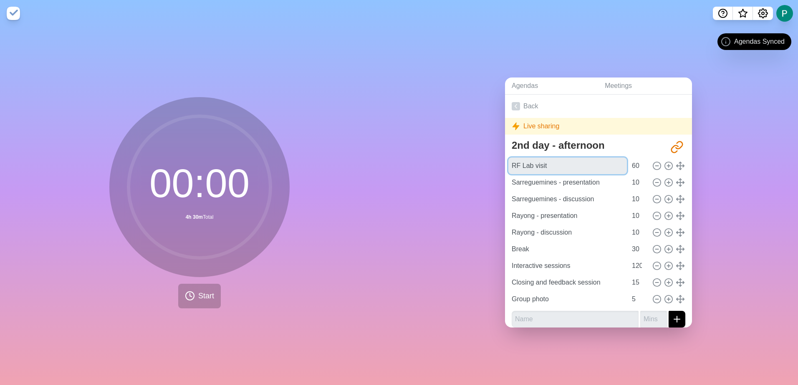
drag, startPoint x: 559, startPoint y: 160, endPoint x: 438, endPoint y: 169, distance: 121.3
click at [438, 169] on div "Agendas Meetings Back Live sharing 2nd day - afternoon http://www.timeblocks.co…" at bounding box center [598, 206] width 399 height 359
drag, startPoint x: 597, startPoint y: 176, endPoint x: 480, endPoint y: 182, distance: 116.5
click at [480, 182] on div "Agendas Meetings Back Live sharing 2nd day - afternoon http://www.timeblocks.co…" at bounding box center [598, 206] width 399 height 359
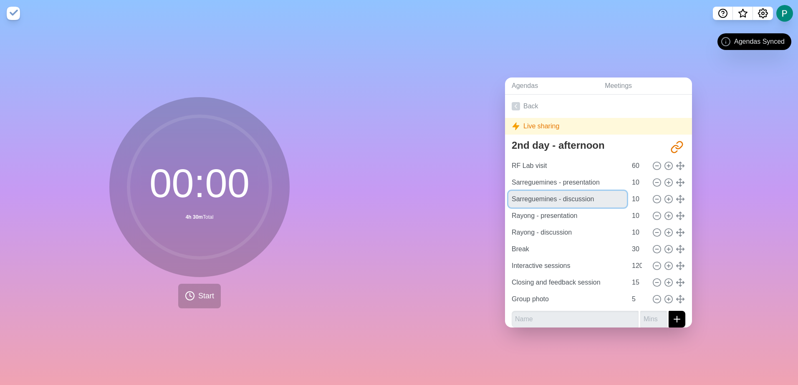
drag, startPoint x: 602, startPoint y: 197, endPoint x: 491, endPoint y: 205, distance: 110.4
click at [491, 205] on div "Agendas Meetings Back Live sharing 2nd day - afternoon http://www.timeblocks.co…" at bounding box center [598, 206] width 399 height 359
drag, startPoint x: 587, startPoint y: 214, endPoint x: 456, endPoint y: 203, distance: 131.5
click at [456, 203] on div "Agendas Meetings Back Live sharing 2nd day - afternoon http://www.timeblocks.co…" at bounding box center [598, 206] width 399 height 359
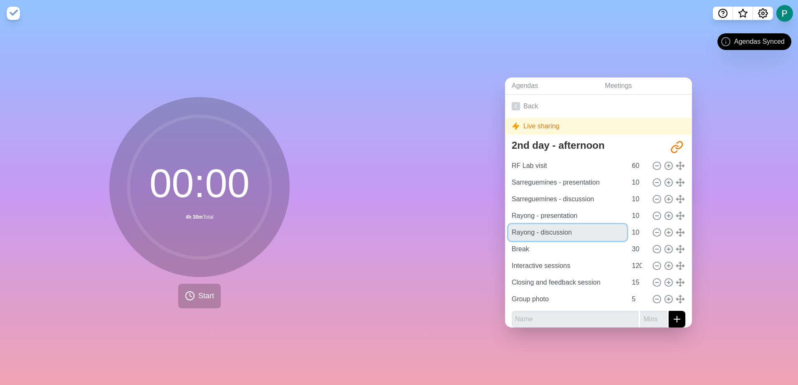
drag, startPoint x: 569, startPoint y: 222, endPoint x: 408, endPoint y: 235, distance: 161.1
click at [408, 235] on div "Agendas Meetings Back Live sharing 2nd day - afternoon http://www.timeblocks.co…" at bounding box center [598, 206] width 399 height 359
drag, startPoint x: 533, startPoint y: 247, endPoint x: 449, endPoint y: 242, distance: 84.0
click at [449, 242] on div "Agendas Meetings Back Live sharing 2nd day - afternoon http://www.timeblocks.co…" at bounding box center [598, 206] width 399 height 359
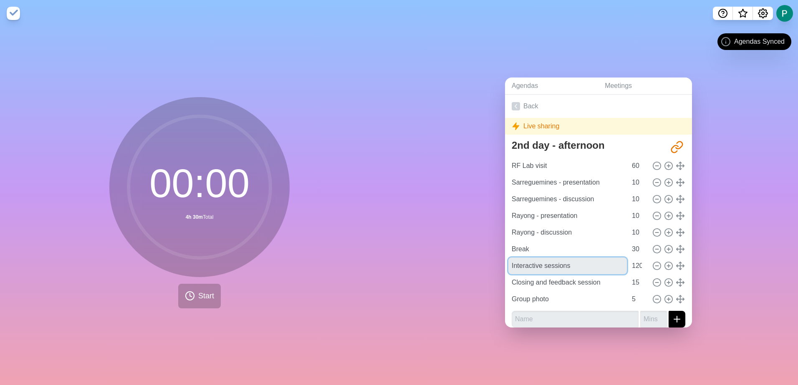
drag, startPoint x: 579, startPoint y: 262, endPoint x: 461, endPoint y: 272, distance: 117.6
click at [461, 272] on div "Agendas Meetings Back Live sharing 2nd day - afternoon http://www.timeblocks.co…" at bounding box center [598, 206] width 399 height 359
drag, startPoint x: 600, startPoint y: 278, endPoint x: 471, endPoint y: 275, distance: 129.3
click at [471, 275] on div "Agendas Meetings Back Live sharing 2nd day - afternoon http://www.timeblocks.co…" at bounding box center [598, 206] width 399 height 359
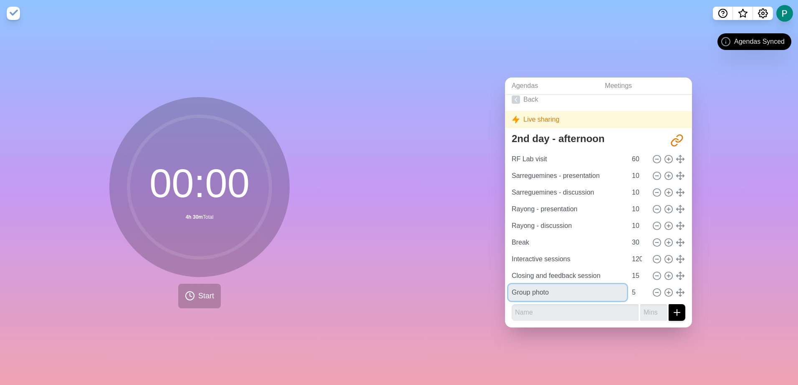
drag, startPoint x: 551, startPoint y: 287, endPoint x: 459, endPoint y: 288, distance: 91.4
click at [459, 288] on div "Agendas Meetings Back Live sharing 2nd day - afternoon http://www.timeblocks.co…" at bounding box center [598, 206] width 399 height 359
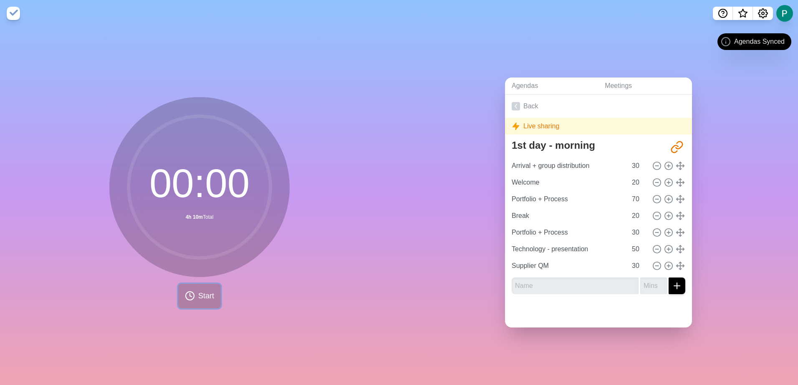
click at [204, 294] on span "Start" at bounding box center [206, 296] width 16 height 11
click at [585, 165] on input "Arrival + group distribution" at bounding box center [567, 166] width 118 height 17
drag, startPoint x: 595, startPoint y: 163, endPoint x: 498, endPoint y: 165, distance: 97.2
click at [498, 165] on div "Agendas Meetings Back Live sharing 1st day - morning http://www.timeblocks.co/-…" at bounding box center [598, 206] width 399 height 359
drag, startPoint x: 543, startPoint y: 180, endPoint x: 503, endPoint y: 176, distance: 39.8
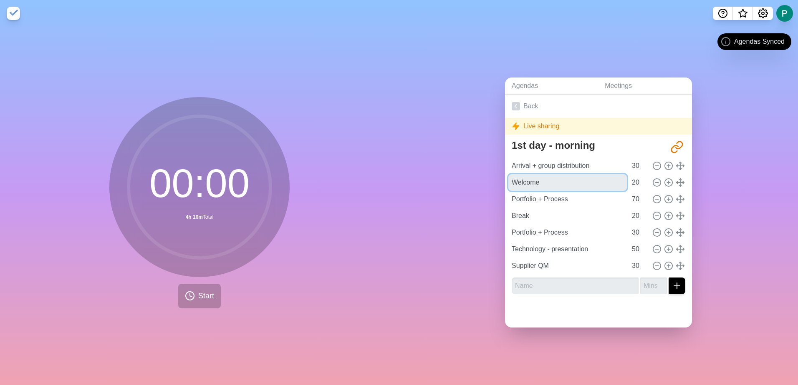
click at [505, 176] on div "1st day - morning http://www.timeblocks.co/-OWG5pW6dHeCv73ECC1h Arrival + group…" at bounding box center [598, 218] width 187 height 165
drag, startPoint x: 567, startPoint y: 194, endPoint x: 499, endPoint y: 192, distance: 68.0
click at [499, 192] on div "Agendas Meetings Back Live sharing 1st day - morning http://www.timeblocks.co/-…" at bounding box center [598, 206] width 399 height 359
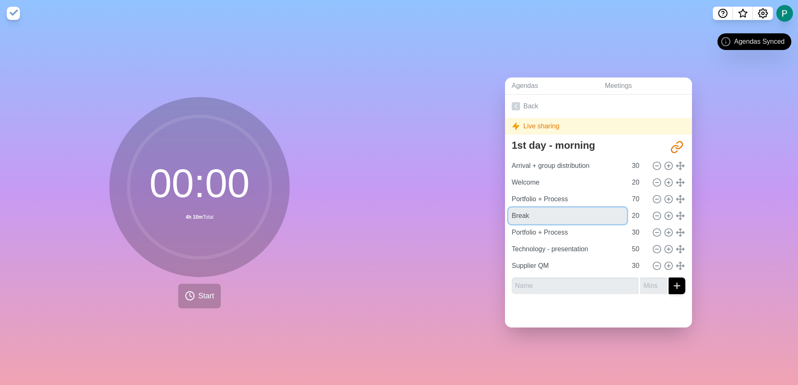
drag, startPoint x: 537, startPoint y: 214, endPoint x: 488, endPoint y: 214, distance: 49.6
click at [488, 214] on div "Agendas Meetings Back Live sharing 1st day - morning http://www.timeblocks.co/-…" at bounding box center [598, 206] width 399 height 359
drag, startPoint x: 566, startPoint y: 229, endPoint x: 501, endPoint y: 229, distance: 65.9
click at [501, 229] on div "Agendas Meetings Back Live sharing 1st day - morning http://www.timeblocks.co/-…" at bounding box center [598, 206] width 399 height 359
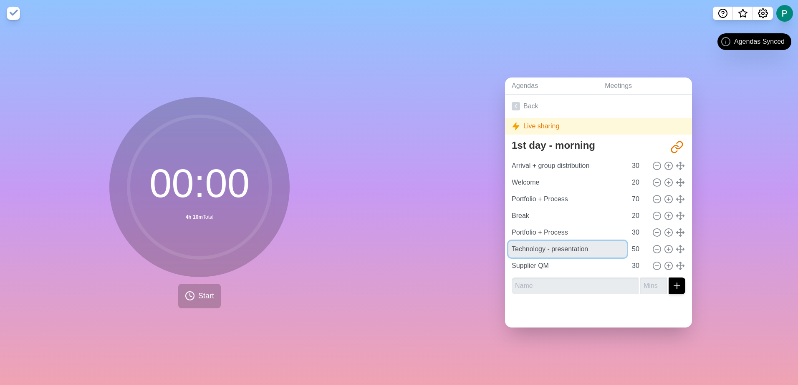
drag, startPoint x: 591, startPoint y: 247, endPoint x: 491, endPoint y: 253, distance: 100.7
click at [491, 253] on div "Agendas Meetings Back Live sharing 1st day - morning http://www.timeblocks.co/-…" at bounding box center [598, 206] width 399 height 359
drag, startPoint x: 559, startPoint y: 262, endPoint x: 458, endPoint y: 260, distance: 101.8
click at [458, 260] on div "Agendas Meetings Back Live sharing 1st day - morning http://www.timeblocks.co/-…" at bounding box center [598, 206] width 399 height 359
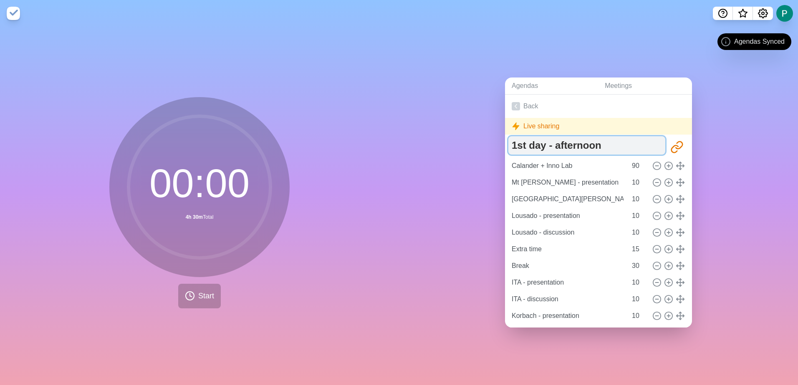
drag, startPoint x: 600, startPoint y: 145, endPoint x: 508, endPoint y: 139, distance: 92.4
click at [508, 139] on textarea "1st day - afternoon" at bounding box center [586, 145] width 157 height 18
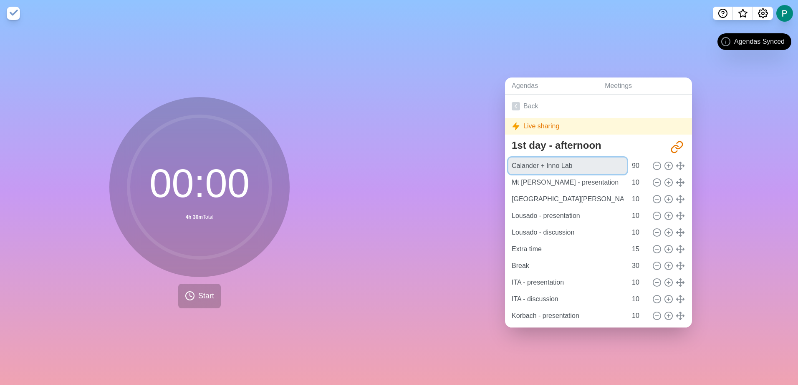
drag, startPoint x: 580, startPoint y: 162, endPoint x: 481, endPoint y: 164, distance: 98.9
click at [481, 164] on div "Agendas Meetings Back Live sharing 1st day - afternoon [URL][DOMAIN_NAME] Calan…" at bounding box center [598, 206] width 399 height 359
drag, startPoint x: 590, startPoint y: 179, endPoint x: 473, endPoint y: 179, distance: 116.4
click at [473, 179] on div "Agendas Meetings Back Live sharing 1st day - afternoon [URL][DOMAIN_NAME] Calan…" at bounding box center [598, 206] width 399 height 359
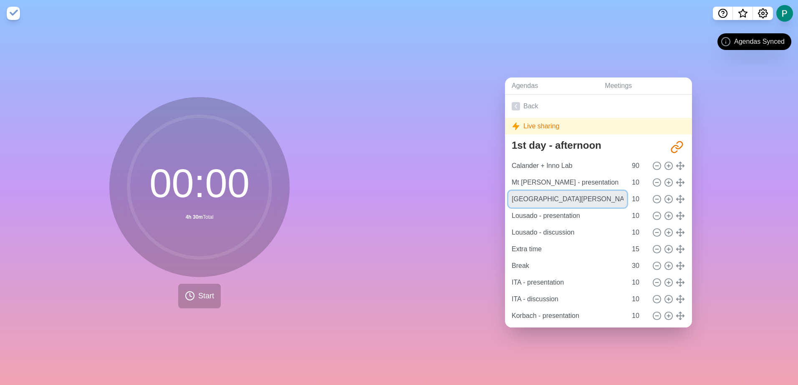
drag, startPoint x: 586, startPoint y: 195, endPoint x: 477, endPoint y: 198, distance: 109.3
click at [477, 198] on div "Agendas Meetings Back Live sharing 1st day - afternoon [URL][DOMAIN_NAME] Calan…" at bounding box center [598, 206] width 399 height 359
drag, startPoint x: 582, startPoint y: 211, endPoint x: 483, endPoint y: 213, distance: 98.0
click at [483, 213] on div "Agendas Meetings Back Live sharing 1st day - afternoon [URL][DOMAIN_NAME] Calan…" at bounding box center [598, 206] width 399 height 359
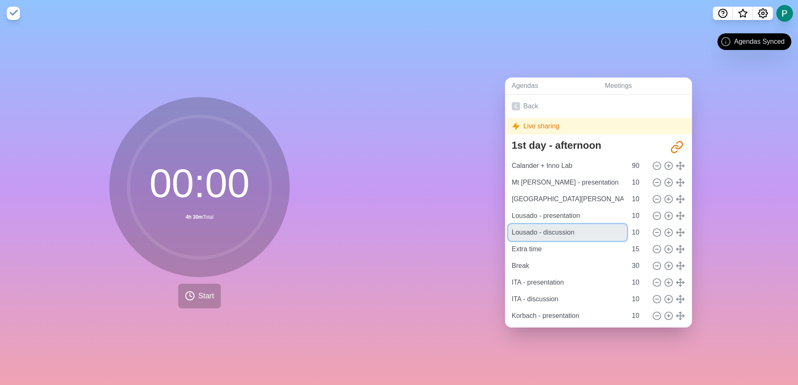
drag, startPoint x: 577, startPoint y: 232, endPoint x: 438, endPoint y: 219, distance: 139.1
click at [438, 219] on div "Agendas Meetings Back Live sharing 1st day - afternoon [URL][DOMAIN_NAME] Calan…" at bounding box center [598, 206] width 399 height 359
drag, startPoint x: 545, startPoint y: 247, endPoint x: 454, endPoint y: 249, distance: 91.4
click at [454, 249] on div "Agendas Meetings Back Live sharing 1st day - afternoon [URL][DOMAIN_NAME] Calan…" at bounding box center [598, 206] width 399 height 359
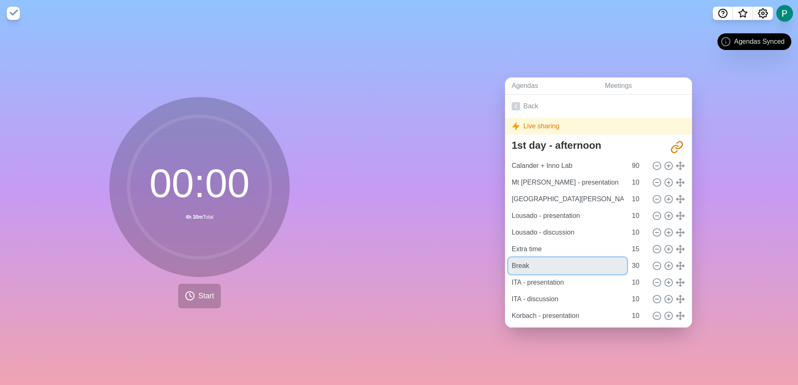
drag, startPoint x: 538, startPoint y: 264, endPoint x: 478, endPoint y: 265, distance: 60.5
click at [478, 265] on div "Agendas Meetings Back Live sharing 1st day - afternoon [URL][DOMAIN_NAME] Calan…" at bounding box center [598, 206] width 399 height 359
drag, startPoint x: 575, startPoint y: 282, endPoint x: 468, endPoint y: 285, distance: 107.7
click at [468, 285] on div "Agendas Meetings Back Live sharing 1st day - afternoon [URL][DOMAIN_NAME] Calan…" at bounding box center [598, 206] width 399 height 359
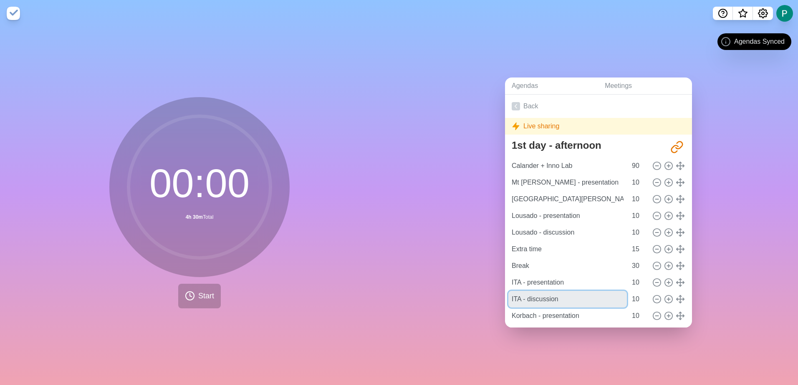
drag, startPoint x: 561, startPoint y: 298, endPoint x: 486, endPoint y: 303, distance: 75.3
click at [486, 303] on div "Agendas Meetings Back Live sharing 1st day - afternoon [URL][DOMAIN_NAME] Calan…" at bounding box center [598, 206] width 399 height 359
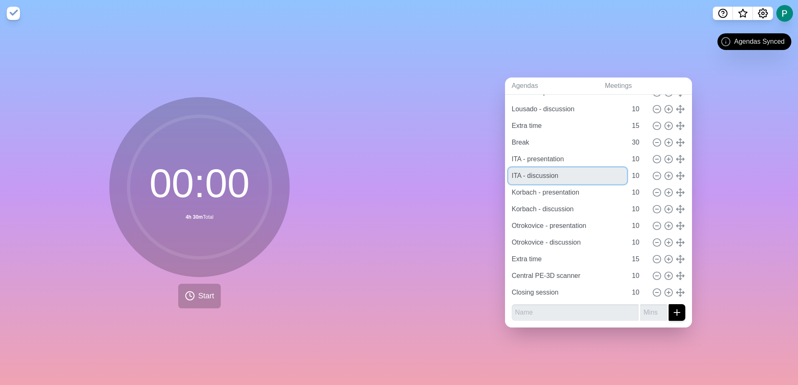
scroll to position [129, 0]
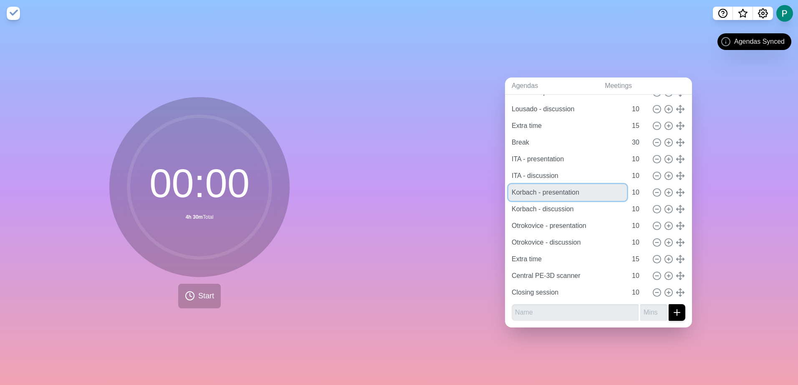
drag, startPoint x: 582, startPoint y: 184, endPoint x: 474, endPoint y: 194, distance: 109.0
click at [474, 194] on div "Agendas Meetings Back Live sharing 1st day - afternoon [URL][DOMAIN_NAME] Calan…" at bounding box center [598, 206] width 399 height 359
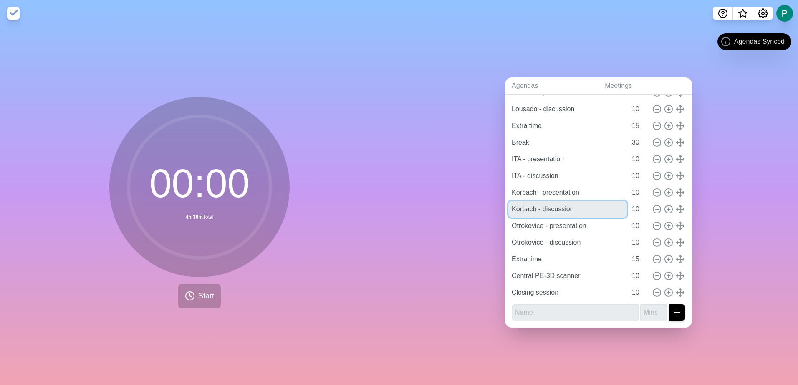
drag, startPoint x: 574, startPoint y: 199, endPoint x: 493, endPoint y: 209, distance: 81.5
click at [493, 209] on div "Agendas Meetings Back Live sharing 1st day - afternoon [URL][DOMAIN_NAME] Calan…" at bounding box center [598, 206] width 399 height 359
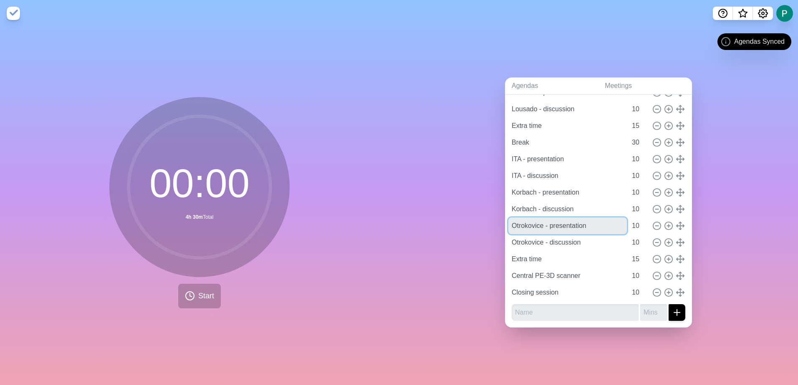
drag, startPoint x: 590, startPoint y: 214, endPoint x: 478, endPoint y: 217, distance: 111.8
click at [478, 217] on div "Agendas Meetings Back Live sharing 1st day - afternoon [URL][DOMAIN_NAME] Calan…" at bounding box center [598, 206] width 399 height 359
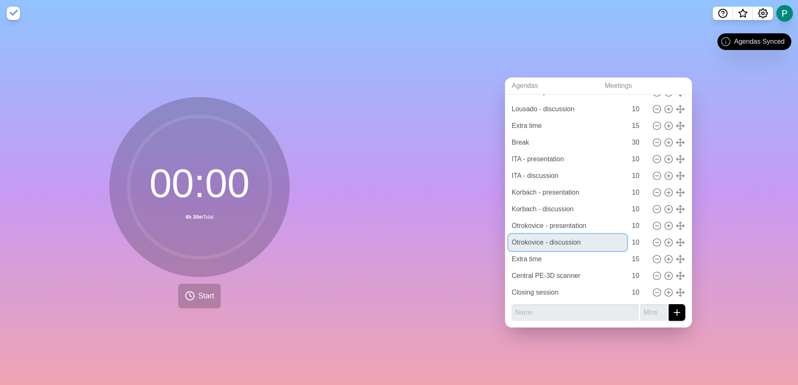
drag, startPoint x: 578, startPoint y: 234, endPoint x: 478, endPoint y: 237, distance: 100.2
click at [478, 237] on div "Agendas Meetings Back Live sharing 1st day - afternoon [URL][DOMAIN_NAME] Calan…" at bounding box center [598, 206] width 399 height 359
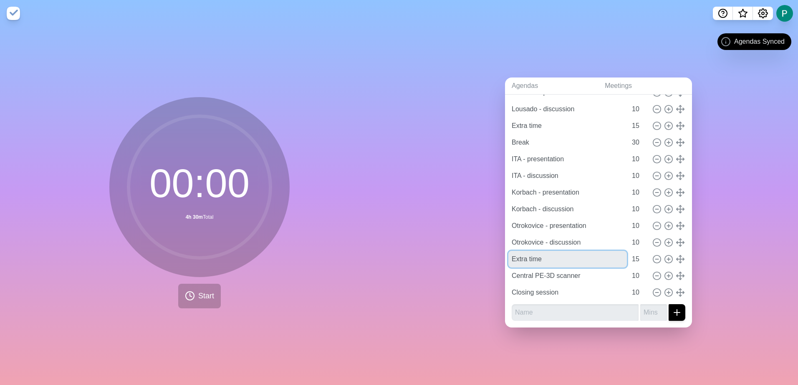
drag, startPoint x: 540, startPoint y: 249, endPoint x: 476, endPoint y: 251, distance: 64.3
click at [476, 251] on div "Agendas Meetings Back Live sharing 1st day - afternoon [URL][DOMAIN_NAME] Calan…" at bounding box center [598, 206] width 399 height 359
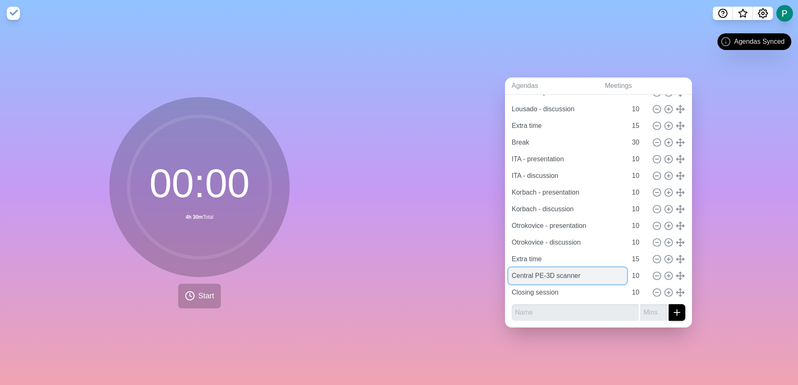
drag, startPoint x: 583, startPoint y: 264, endPoint x: 506, endPoint y: 269, distance: 77.3
click at [508, 269] on input "Central PE-3D scanner" at bounding box center [567, 276] width 118 height 17
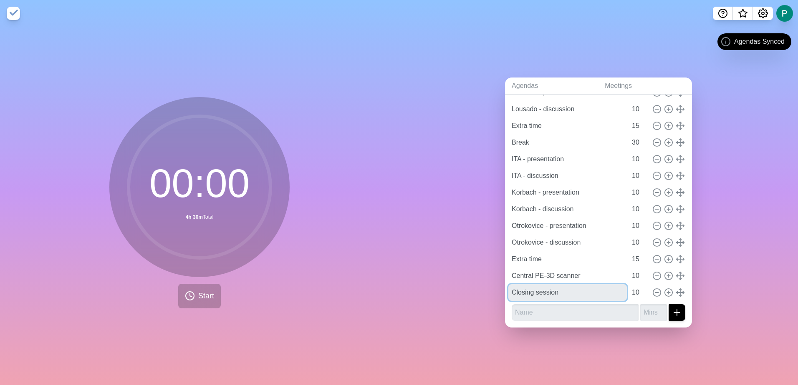
drag, startPoint x: 563, startPoint y: 284, endPoint x: 463, endPoint y: 289, distance: 99.8
click at [463, 289] on div "Agendas Meetings Back Live sharing 1st day - afternoon [URL][DOMAIN_NAME] Calan…" at bounding box center [598, 206] width 399 height 359
